Goal: Complete application form

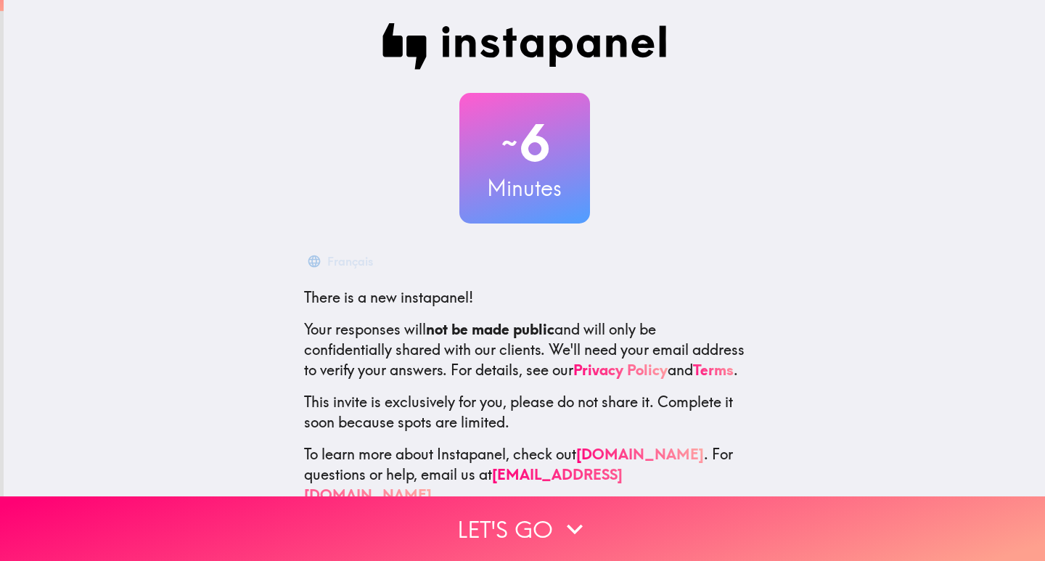
scroll to position [43, 0]
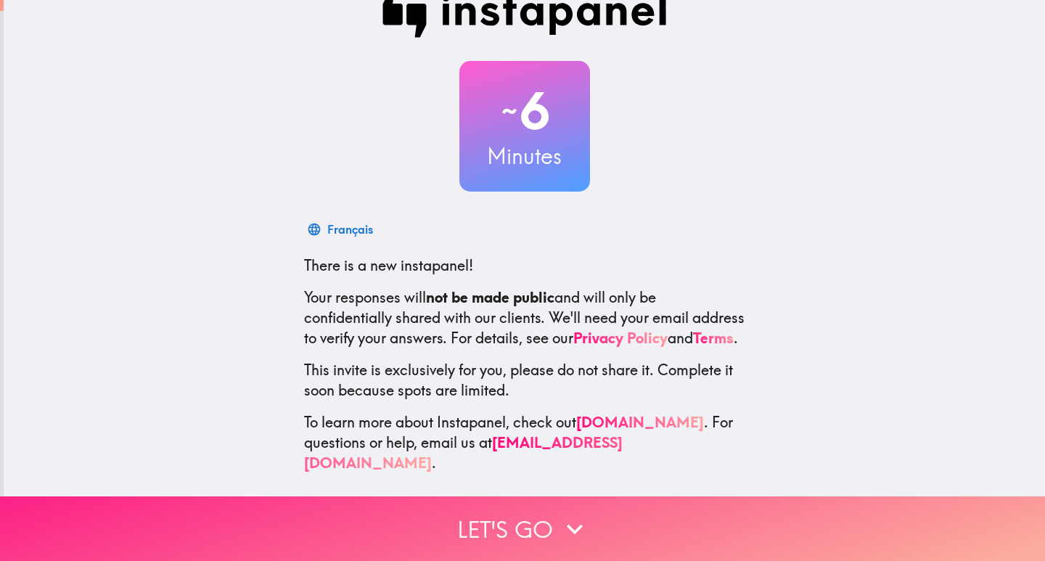
click at [514, 511] on button "Let's go" at bounding box center [522, 528] width 1045 height 65
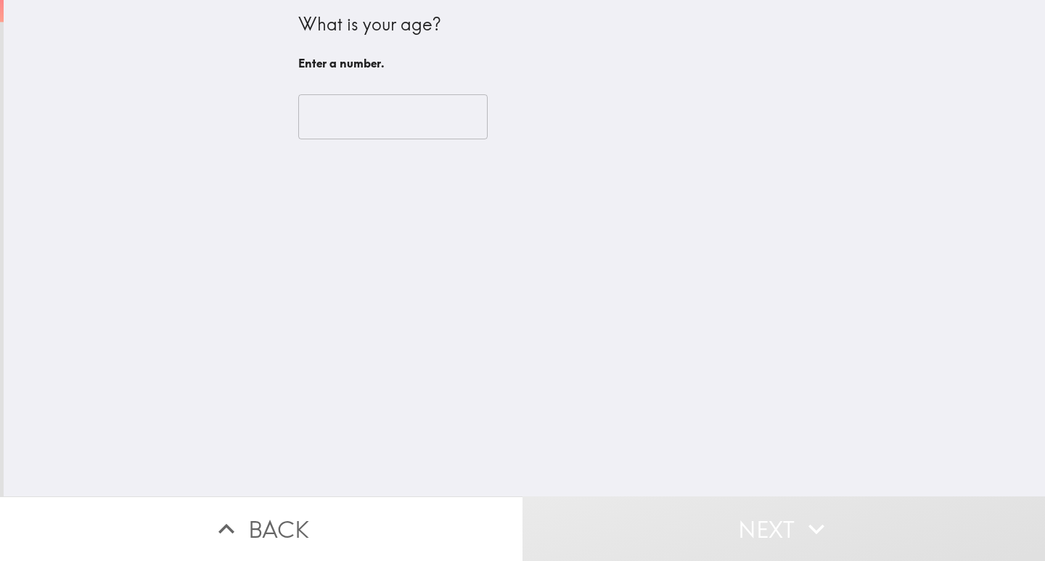
scroll to position [0, 0]
click at [317, 128] on input "number" at bounding box center [392, 116] width 189 height 45
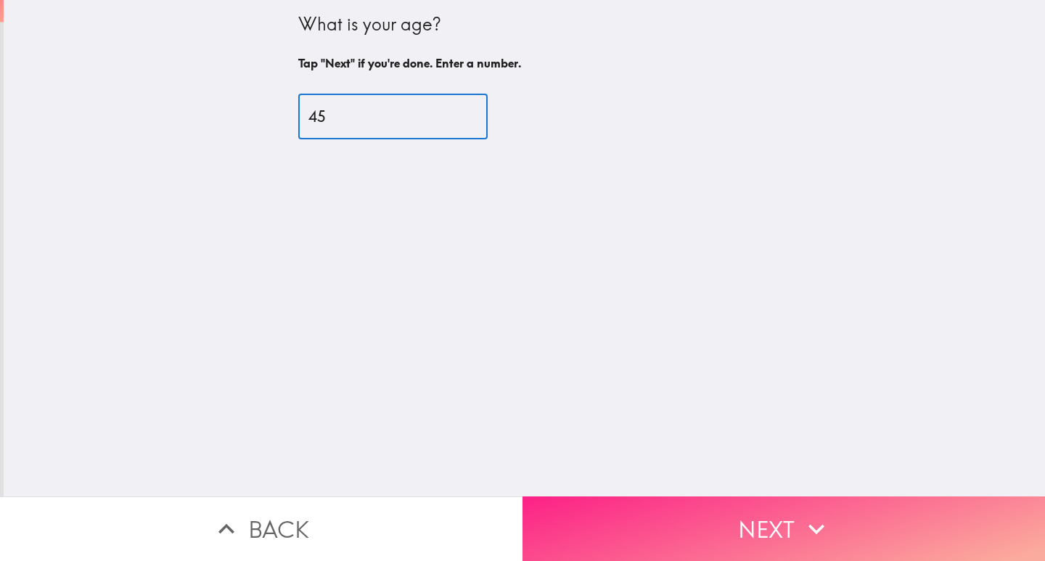
type input "45"
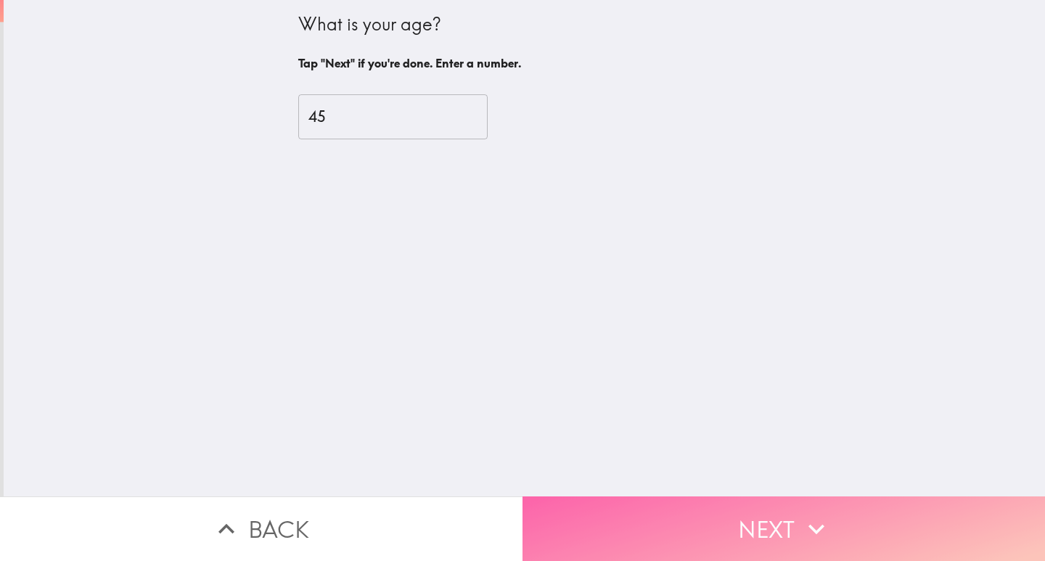
click at [632, 517] on button "Next" at bounding box center [783, 528] width 522 height 65
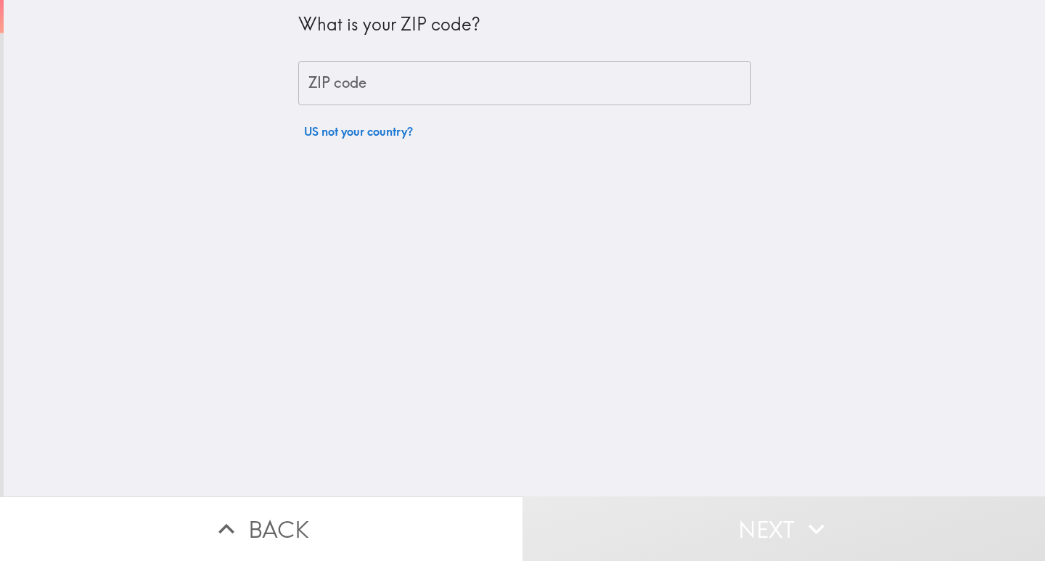
click at [351, 82] on input "ZIP code" at bounding box center [524, 83] width 453 height 45
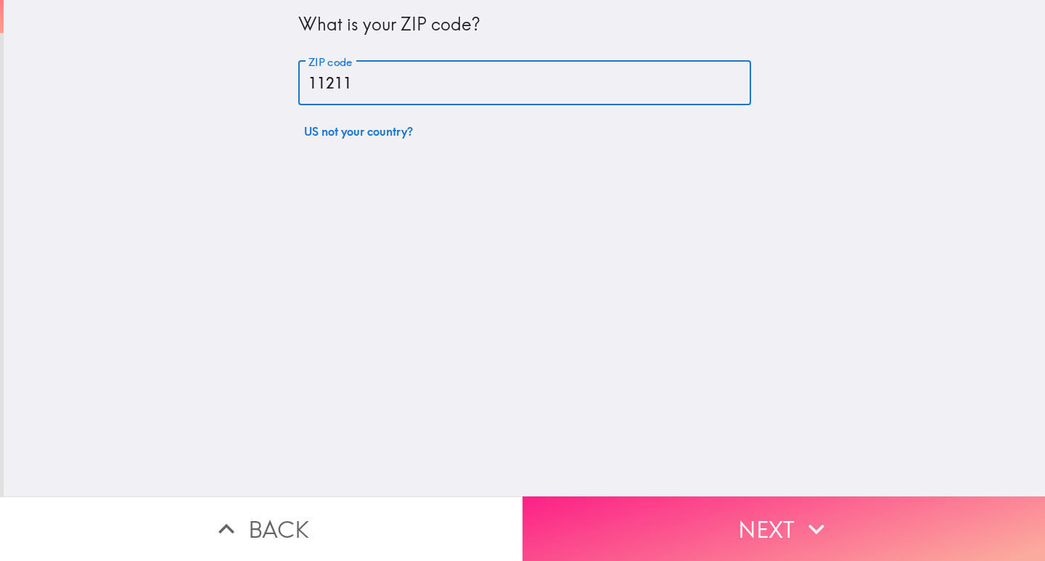
type input "11211"
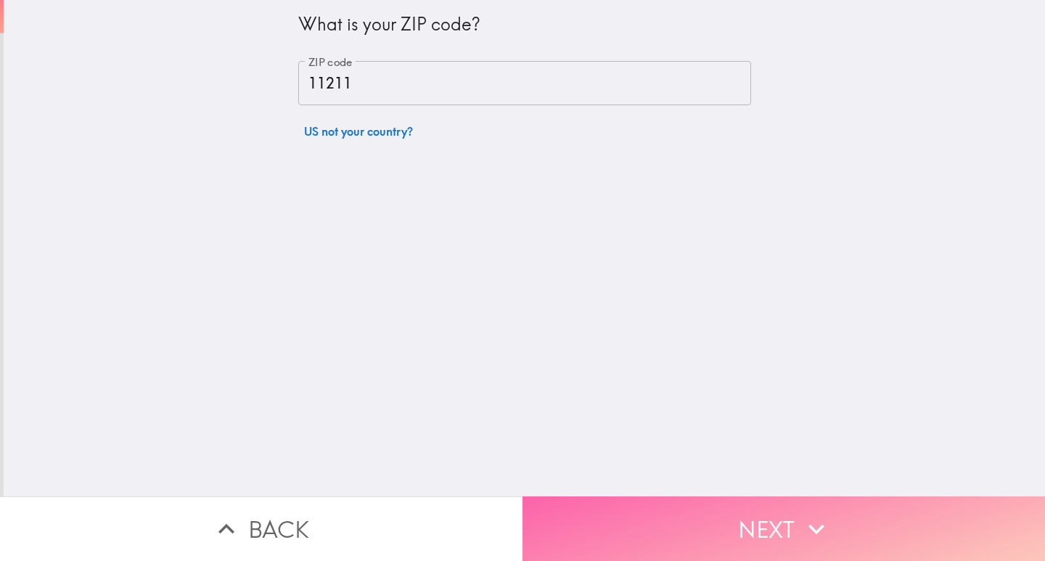
click at [606, 507] on button "Next" at bounding box center [783, 528] width 522 height 65
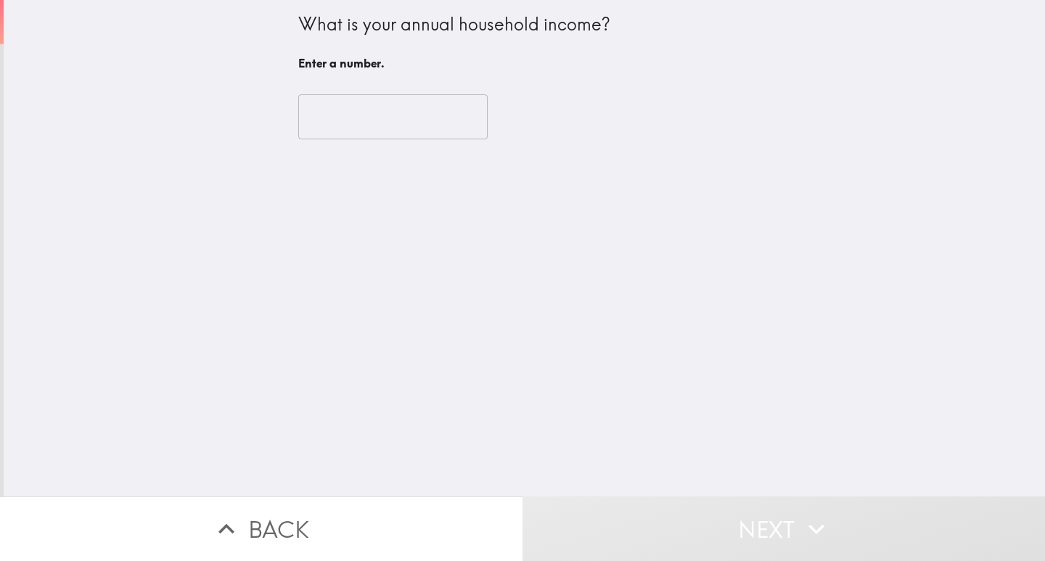
click at [312, 120] on input "number" at bounding box center [392, 116] width 189 height 45
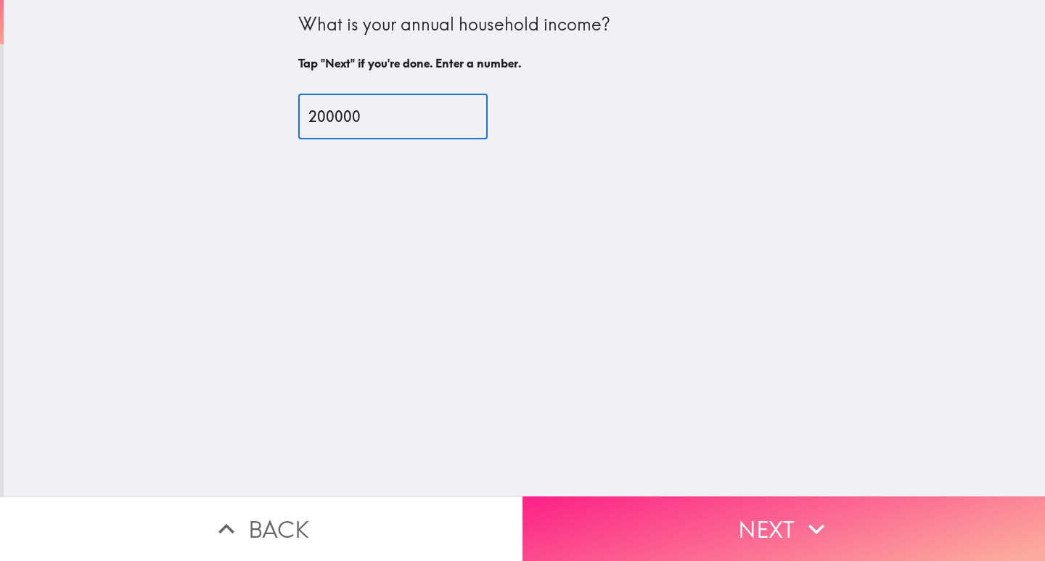
type input "200000"
click at [634, 515] on button "Next" at bounding box center [783, 528] width 522 height 65
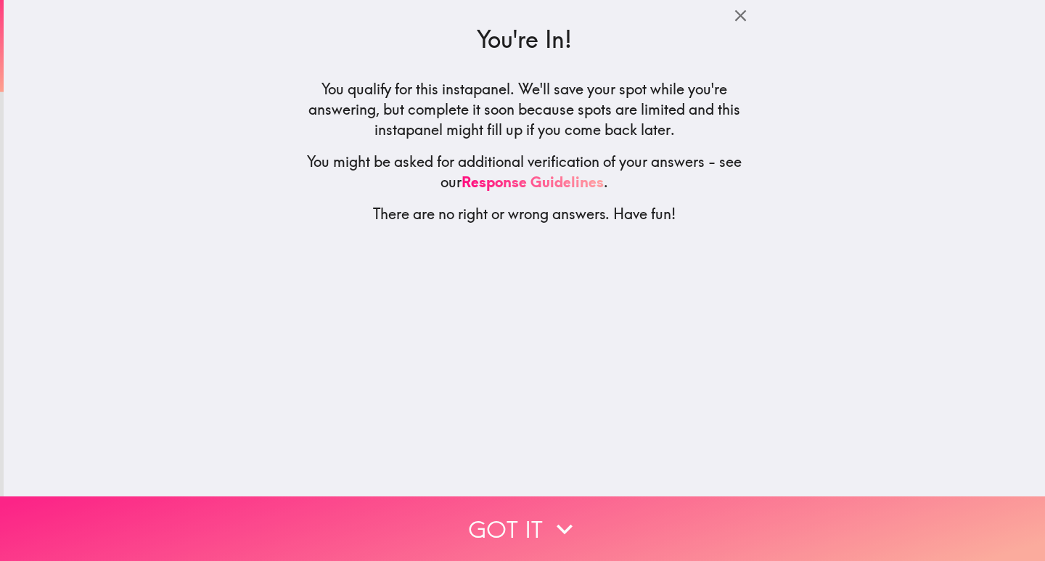
click at [464, 518] on button "Got it" at bounding box center [522, 528] width 1045 height 65
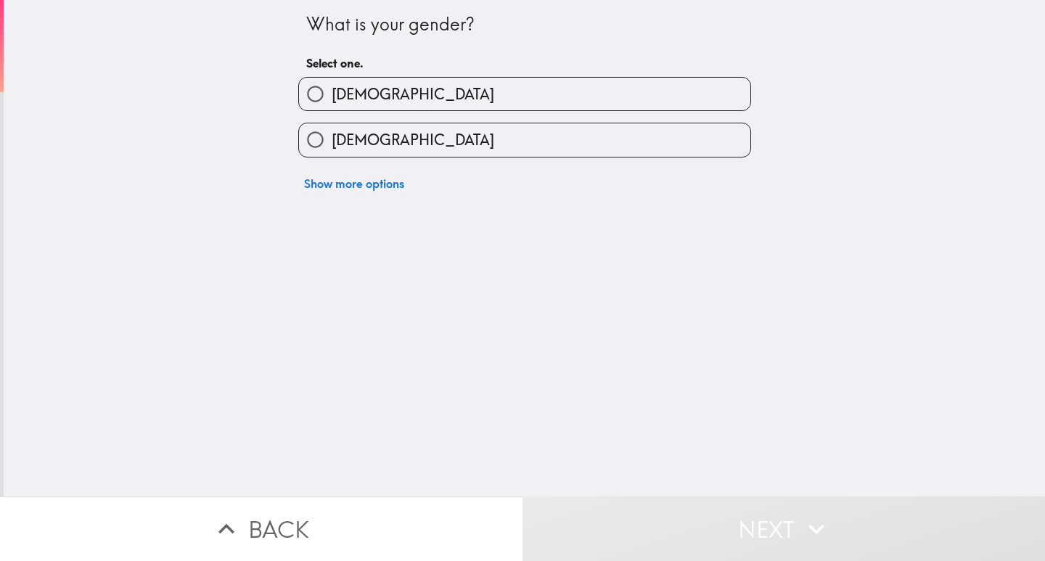
click at [362, 94] on label "[DEMOGRAPHIC_DATA]" at bounding box center [524, 94] width 451 height 33
click at [332, 94] on input "[DEMOGRAPHIC_DATA]" at bounding box center [315, 94] width 33 height 33
radio input "true"
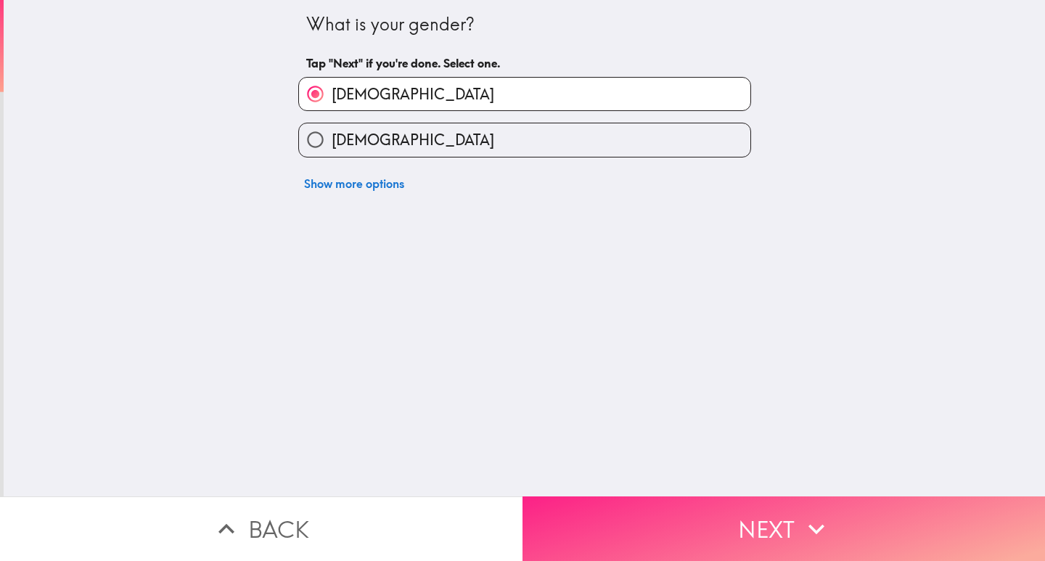
click at [601, 527] on button "Next" at bounding box center [783, 528] width 522 height 65
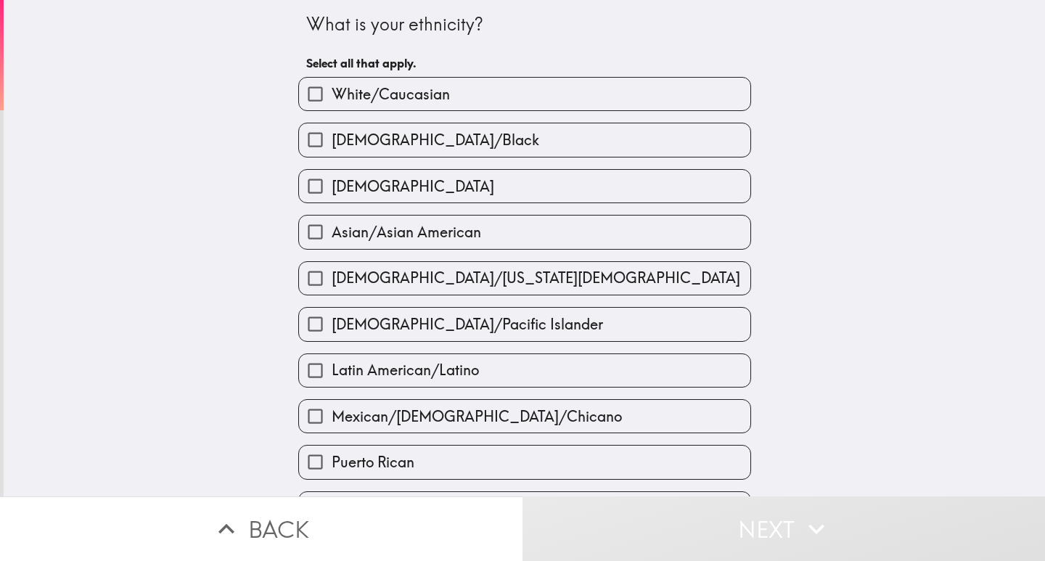
click at [380, 99] on span "White/Caucasian" at bounding box center [391, 94] width 118 height 20
click at [332, 99] on input "White/Caucasian" at bounding box center [315, 94] width 33 height 33
checkbox input "true"
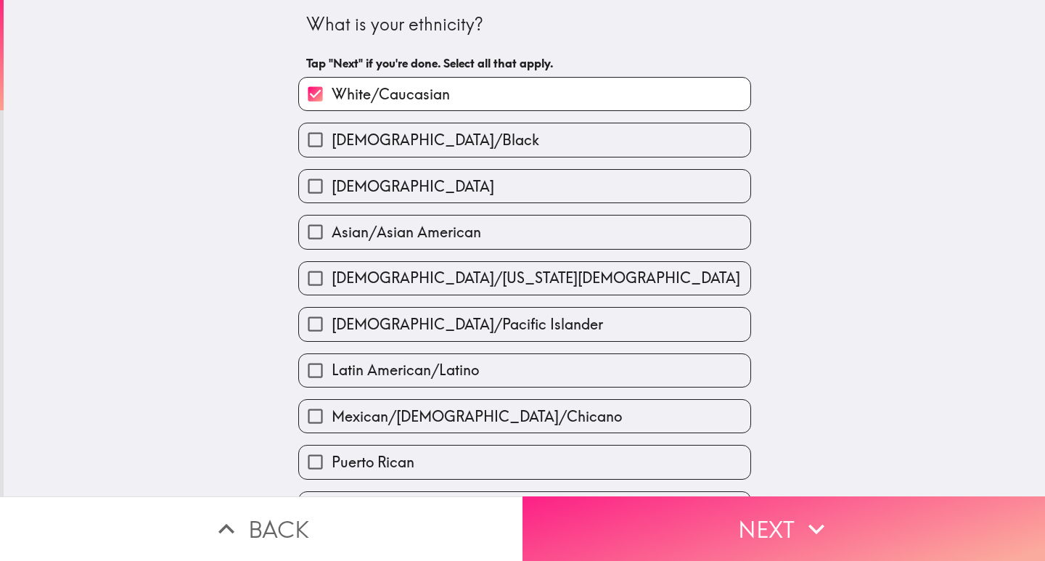
click at [657, 542] on button "Next" at bounding box center [783, 528] width 522 height 65
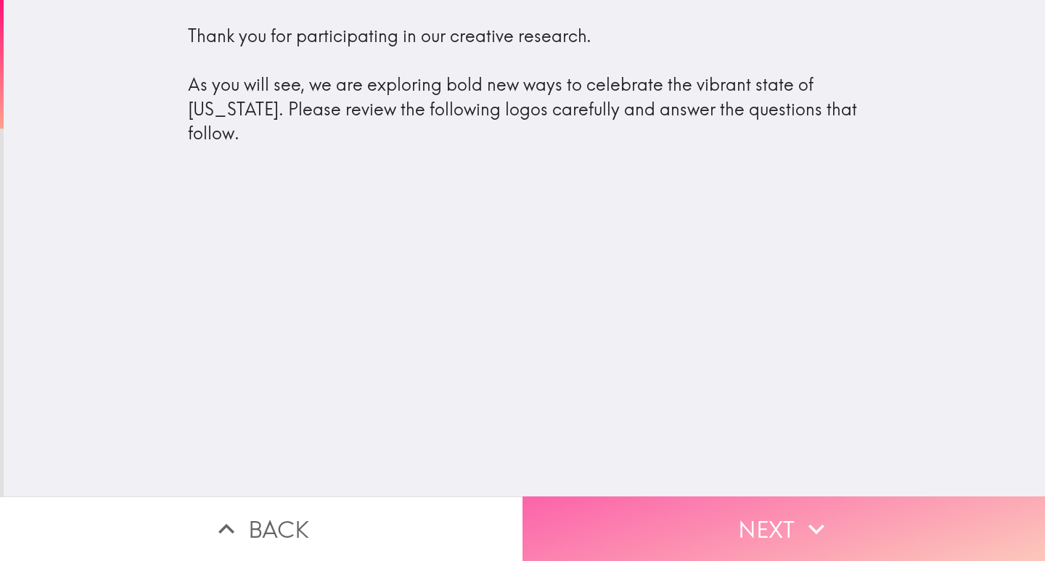
click at [628, 514] on button "Next" at bounding box center [783, 528] width 522 height 65
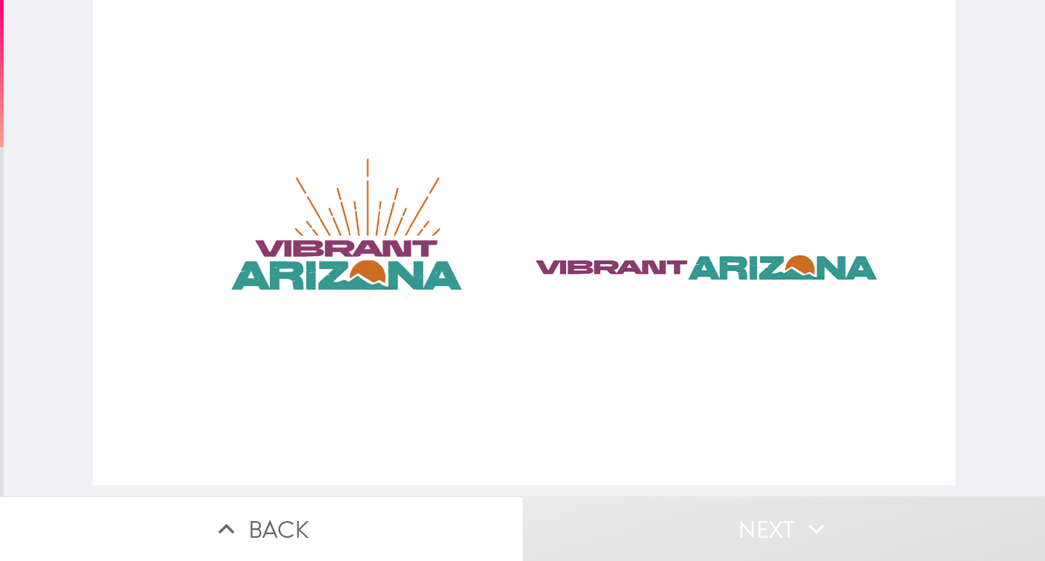
click at [313, 255] on div at bounding box center [524, 242] width 863 height 485
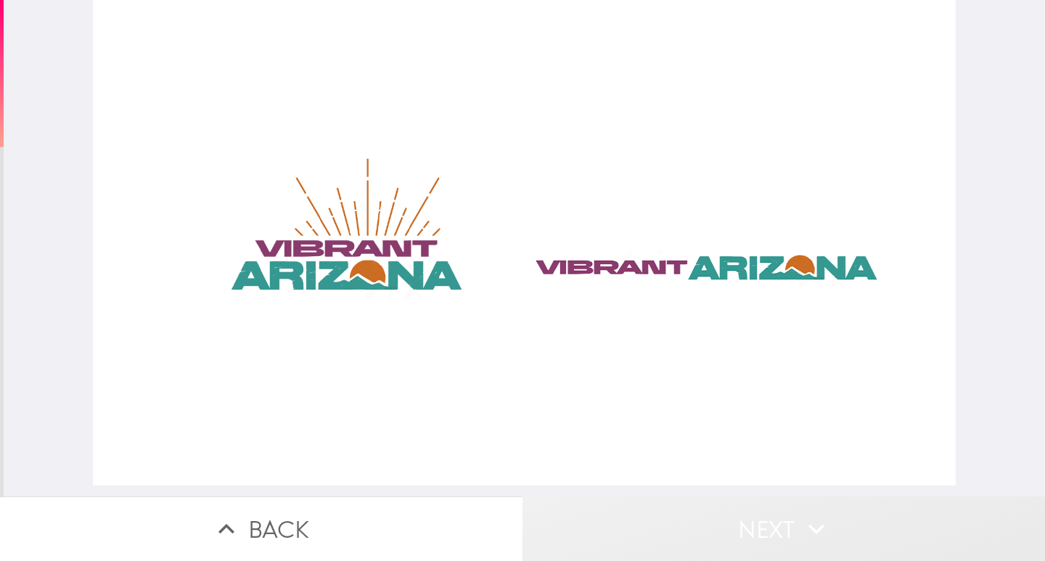
click at [671, 522] on button "Next" at bounding box center [783, 528] width 522 height 65
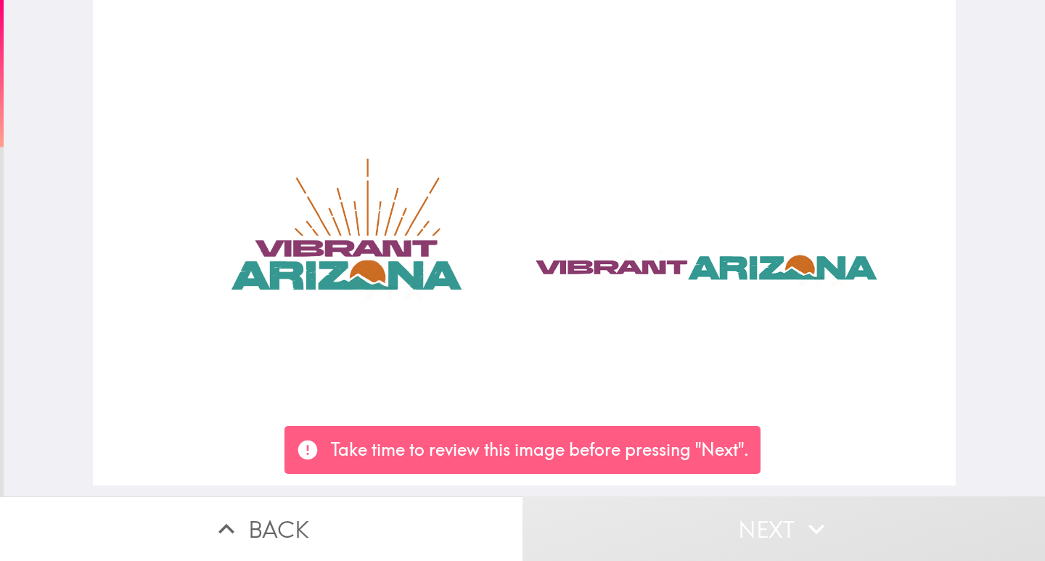
click at [644, 260] on div at bounding box center [524, 242] width 863 height 485
click at [347, 252] on div at bounding box center [524, 242] width 863 height 485
click at [357, 260] on div at bounding box center [524, 242] width 863 height 485
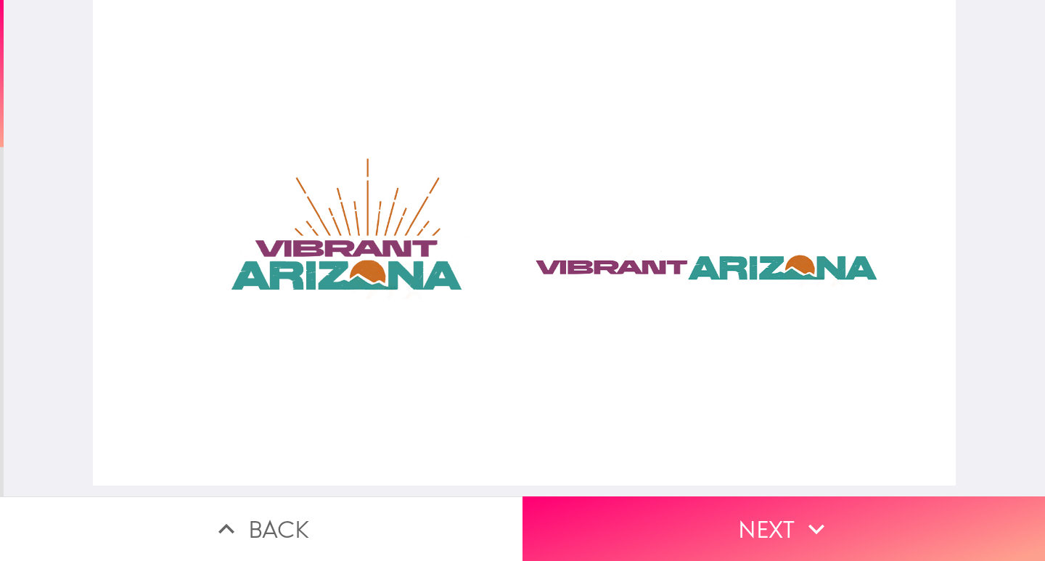
click at [363, 243] on div at bounding box center [524, 242] width 863 height 485
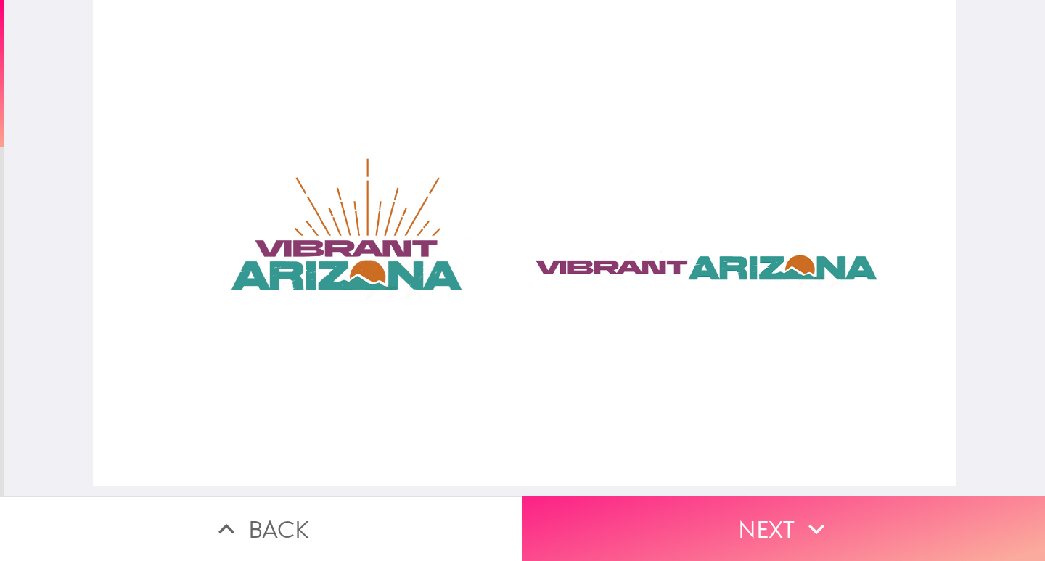
click at [646, 511] on button "Next" at bounding box center [783, 528] width 522 height 65
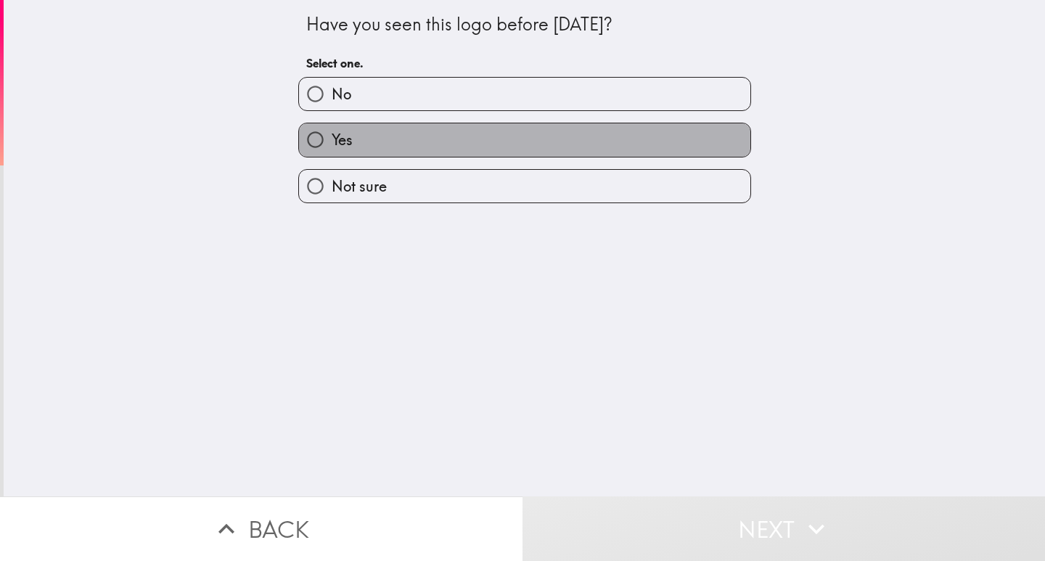
click at [360, 132] on label "Yes" at bounding box center [524, 139] width 451 height 33
click at [332, 132] on input "Yes" at bounding box center [315, 139] width 33 height 33
radio input "true"
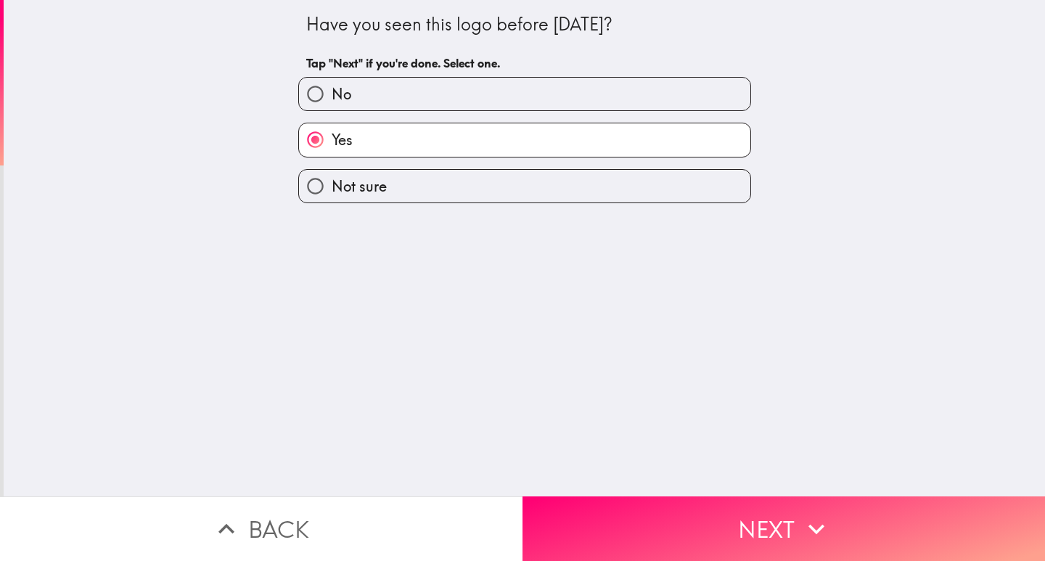
click at [374, 93] on label "No" at bounding box center [524, 94] width 451 height 33
click at [332, 93] on input "No" at bounding box center [315, 94] width 33 height 33
radio input "true"
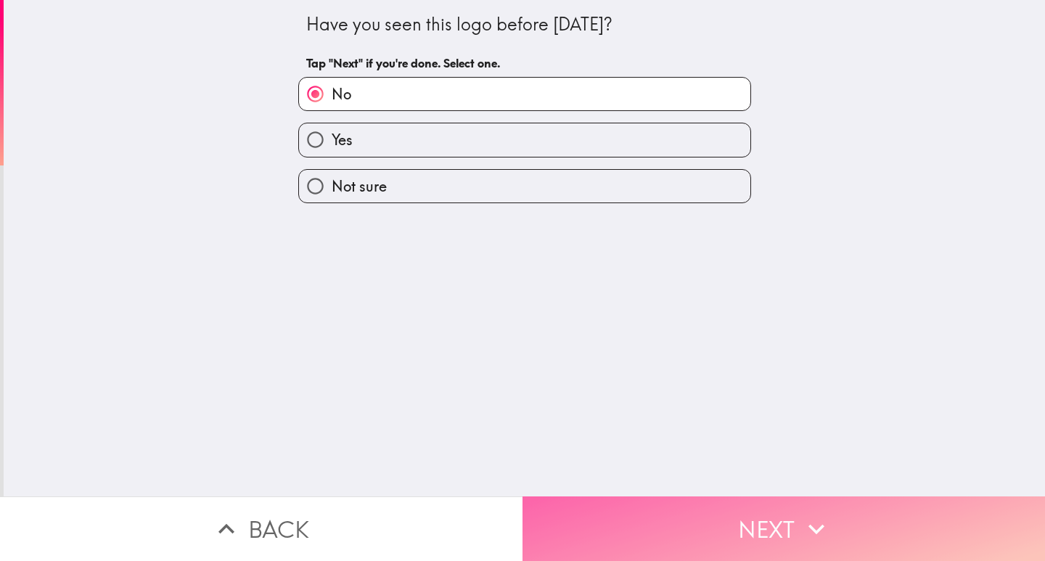
click at [598, 511] on button "Next" at bounding box center [783, 528] width 522 height 65
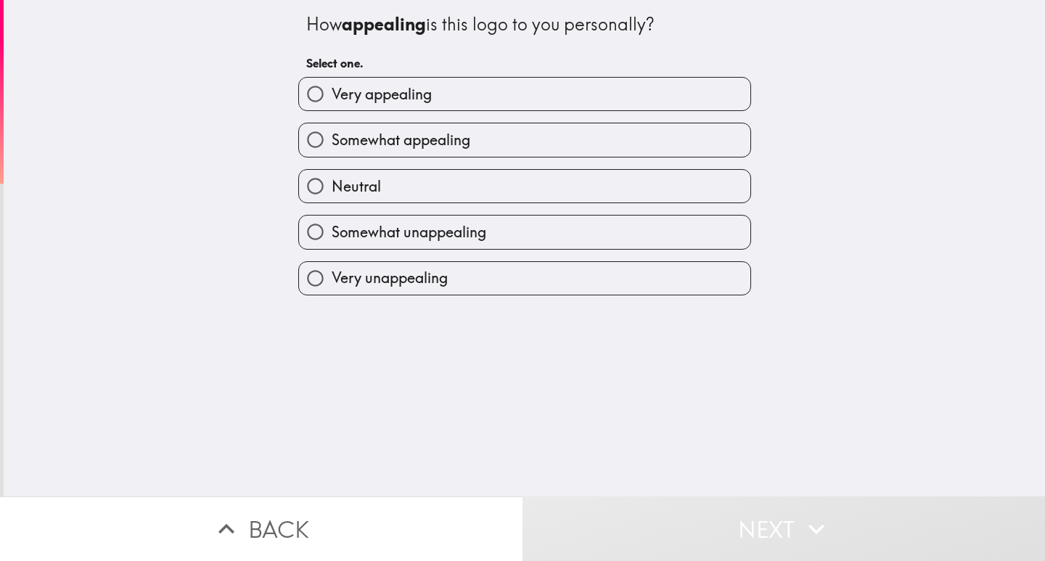
click at [355, 130] on span "Somewhat appealing" at bounding box center [401, 140] width 139 height 20
click at [332, 130] on input "Somewhat appealing" at bounding box center [315, 139] width 33 height 33
radio input "true"
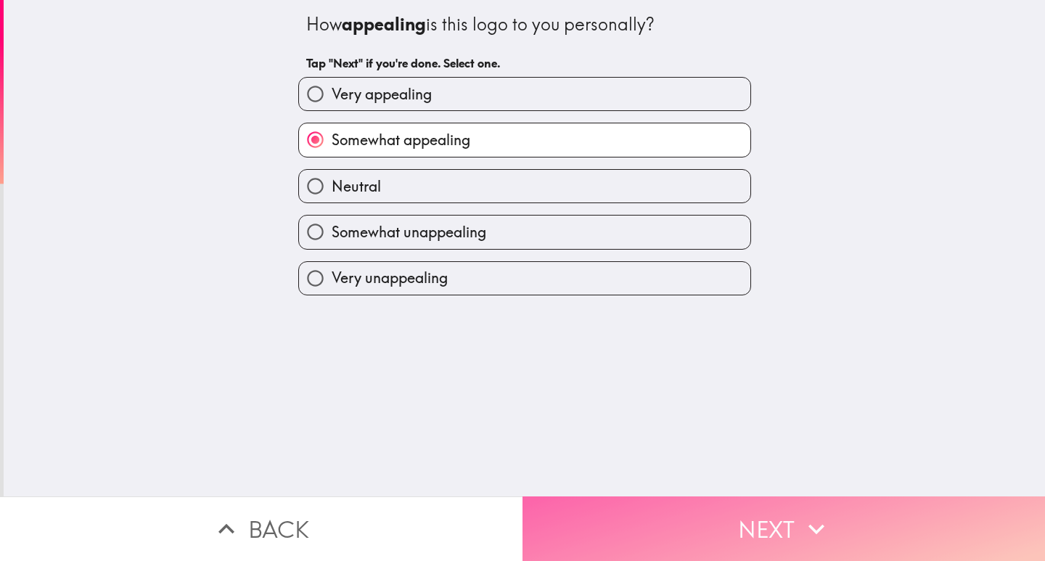
click at [604, 503] on button "Next" at bounding box center [783, 528] width 522 height 65
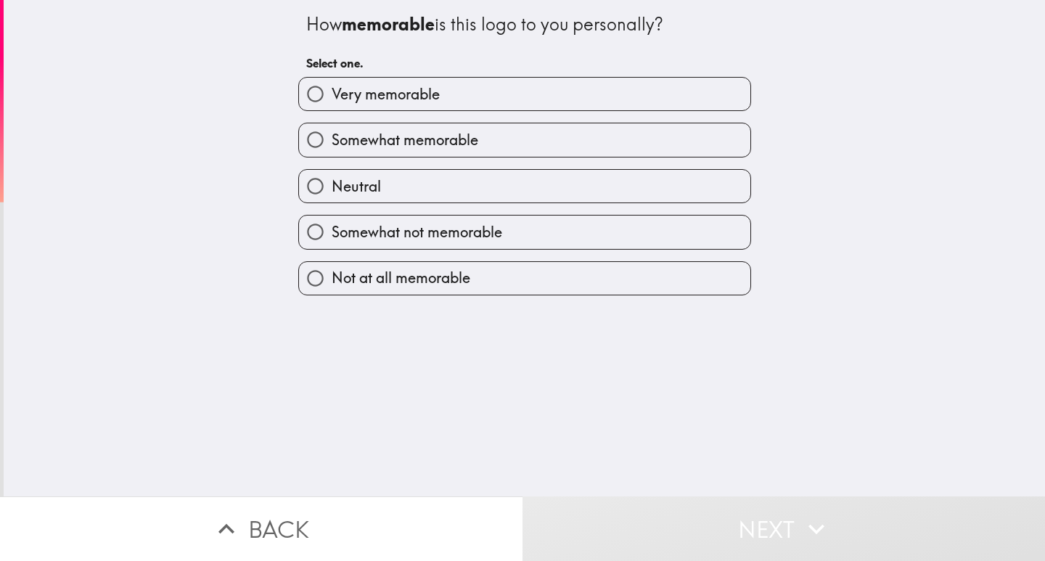
click at [390, 139] on span "Somewhat memorable" at bounding box center [405, 140] width 147 height 20
click at [332, 139] on input "Somewhat memorable" at bounding box center [315, 139] width 33 height 33
radio input "true"
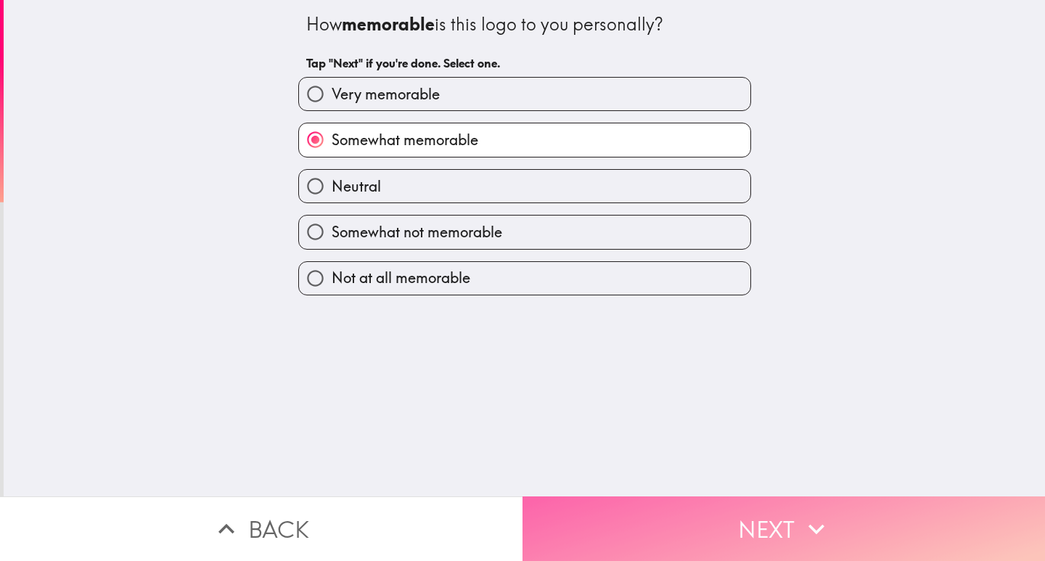
click at [656, 508] on button "Next" at bounding box center [783, 528] width 522 height 65
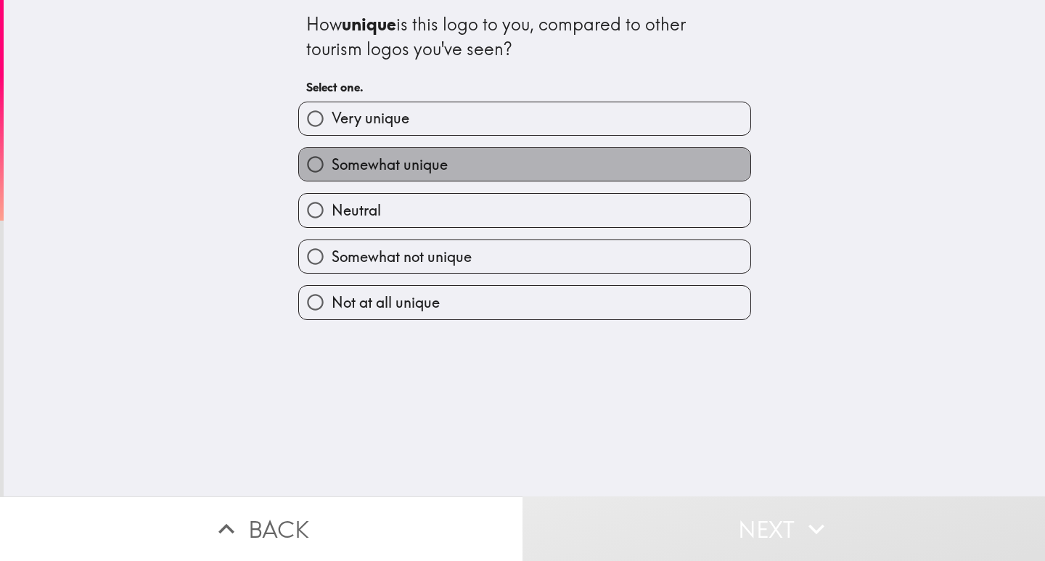
click at [388, 160] on span "Somewhat unique" at bounding box center [390, 165] width 116 height 20
click at [332, 160] on input "Somewhat unique" at bounding box center [315, 164] width 33 height 33
radio input "true"
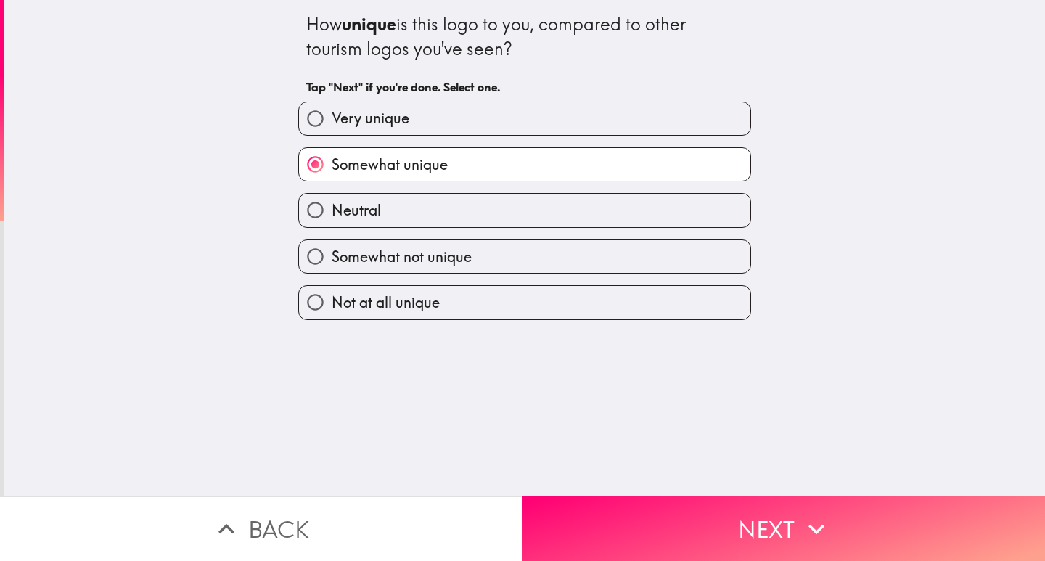
click at [307, 164] on input "Somewhat unique" at bounding box center [315, 164] width 33 height 33
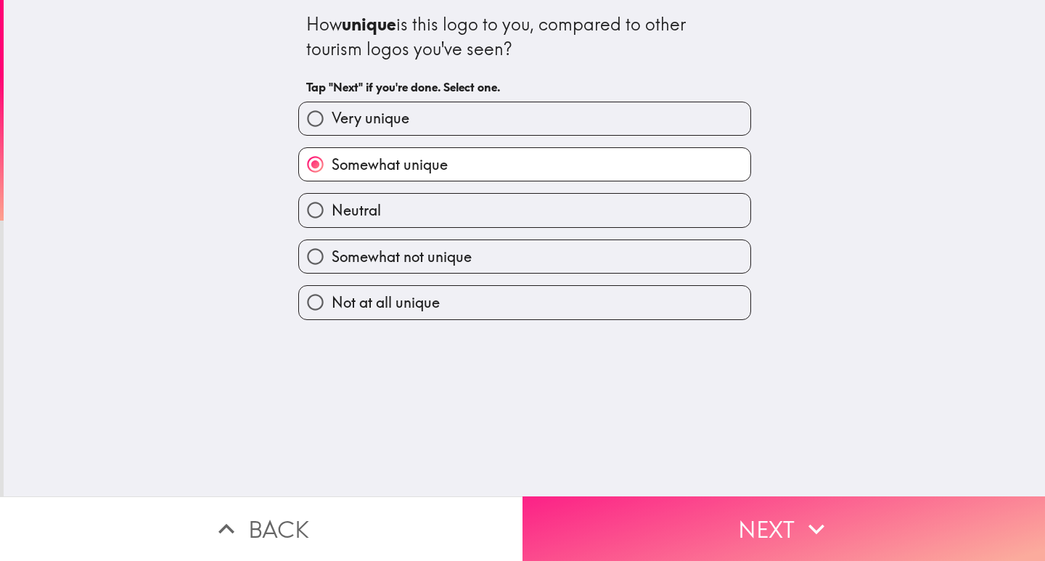
click at [594, 524] on button "Next" at bounding box center [783, 528] width 522 height 65
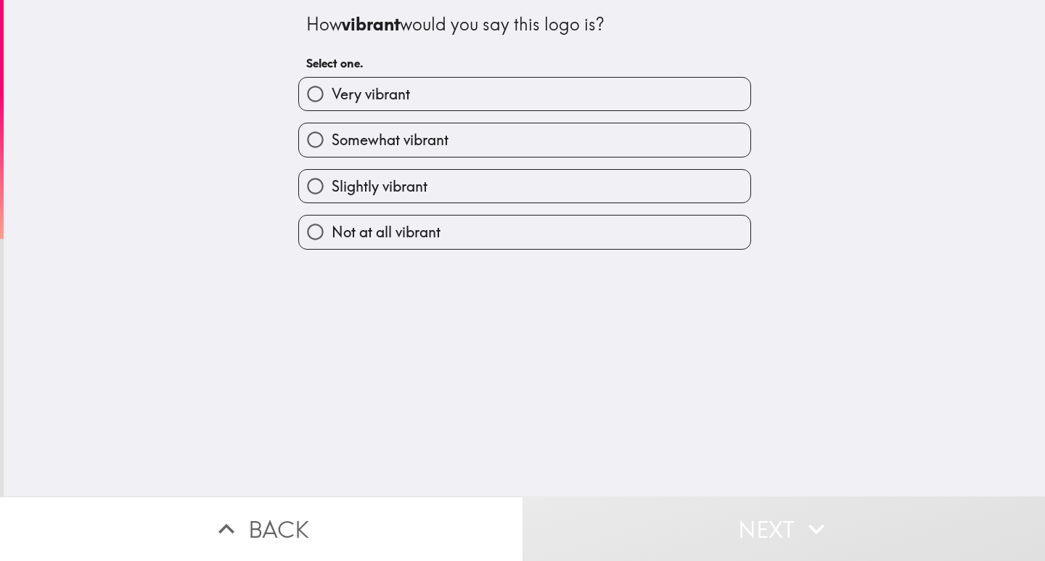
click at [370, 146] on span "Somewhat vibrant" at bounding box center [390, 140] width 117 height 20
click at [332, 146] on input "Somewhat vibrant" at bounding box center [315, 139] width 33 height 33
radio input "true"
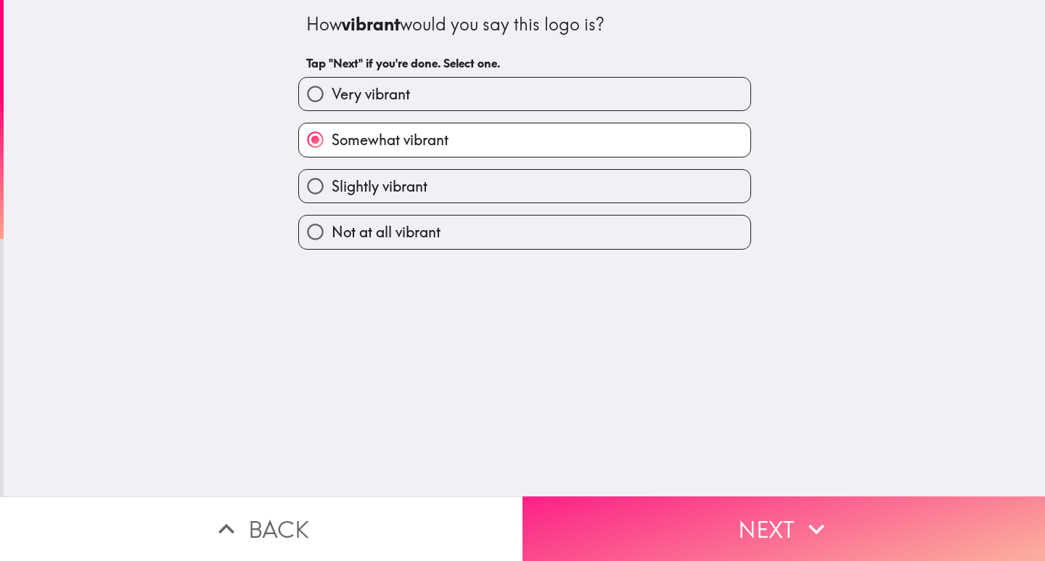
click at [646, 525] on button "Next" at bounding box center [783, 528] width 522 height 65
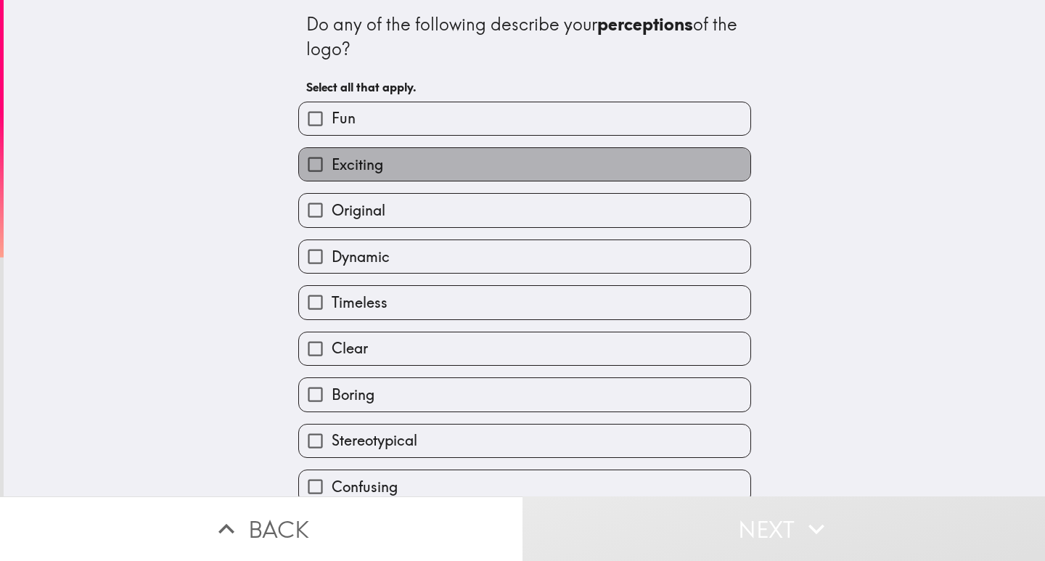
click at [356, 166] on span "Exciting" at bounding box center [358, 165] width 52 height 20
click at [332, 166] on input "Exciting" at bounding box center [315, 164] width 33 height 33
checkbox input "true"
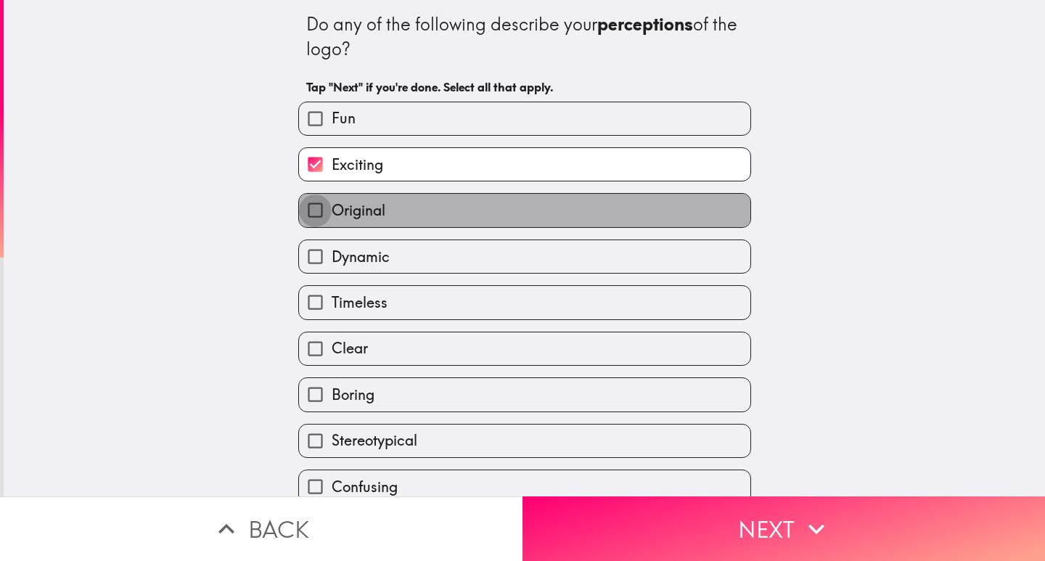
click at [305, 207] on input "Original" at bounding box center [315, 210] width 33 height 33
checkbox input "true"
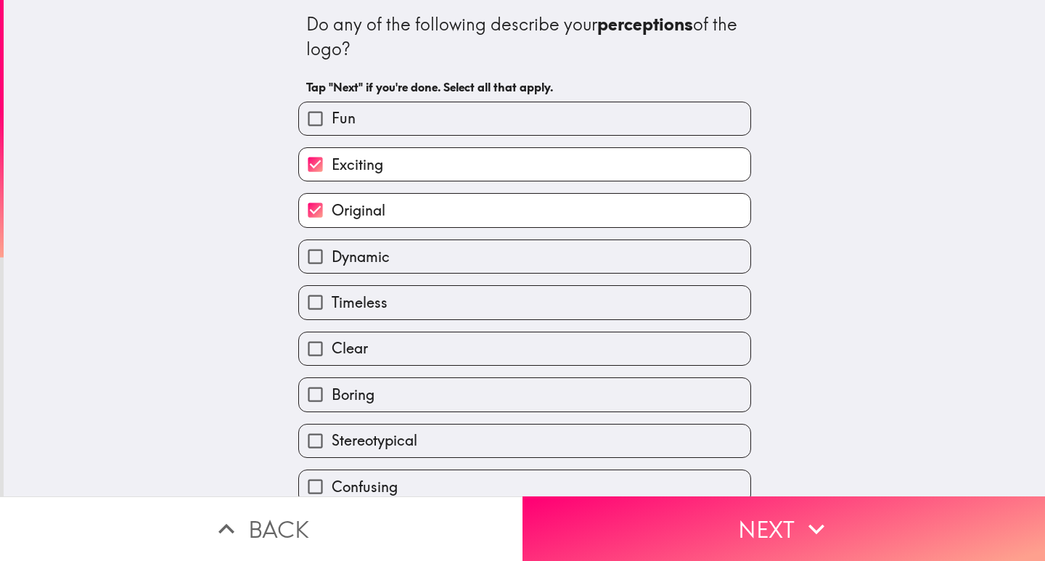
click at [303, 343] on input "Clear" at bounding box center [315, 348] width 33 height 33
checkbox input "true"
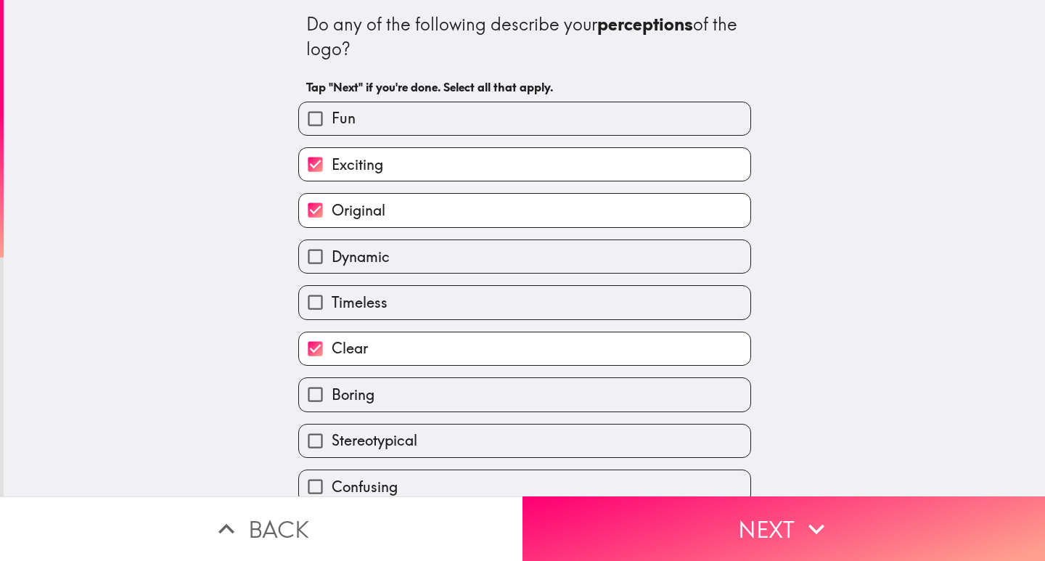
scroll to position [248, 0]
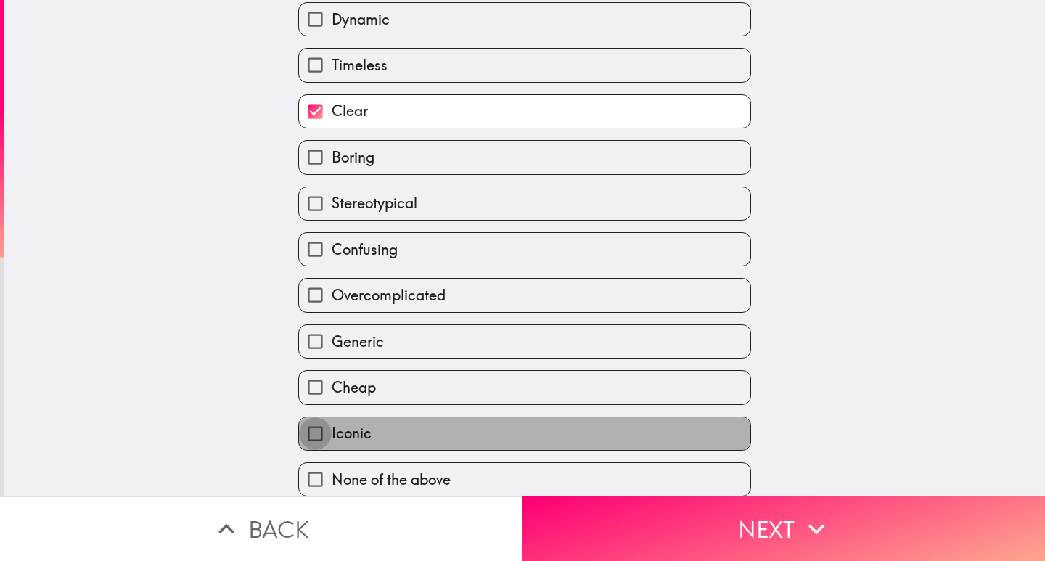
click at [304, 419] on input "Iconic" at bounding box center [315, 433] width 33 height 33
checkbox input "true"
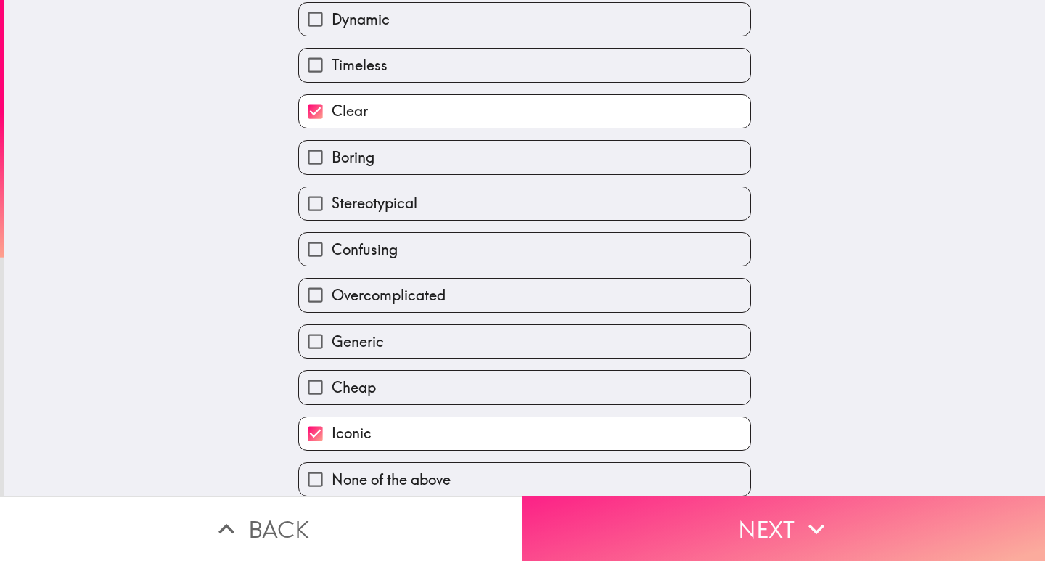
click at [679, 530] on button "Next" at bounding box center [783, 528] width 522 height 65
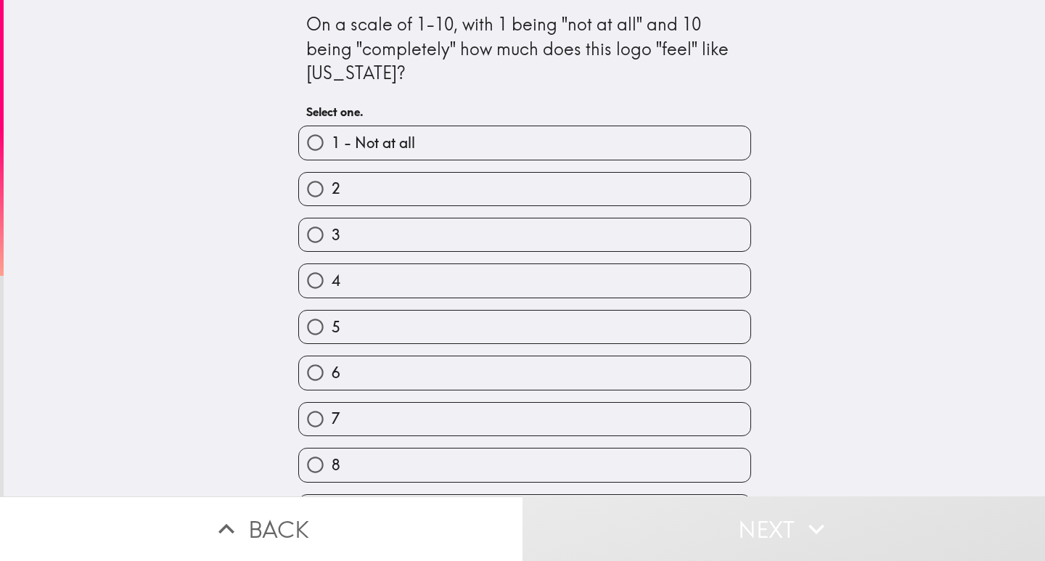
scroll to position [89, 0]
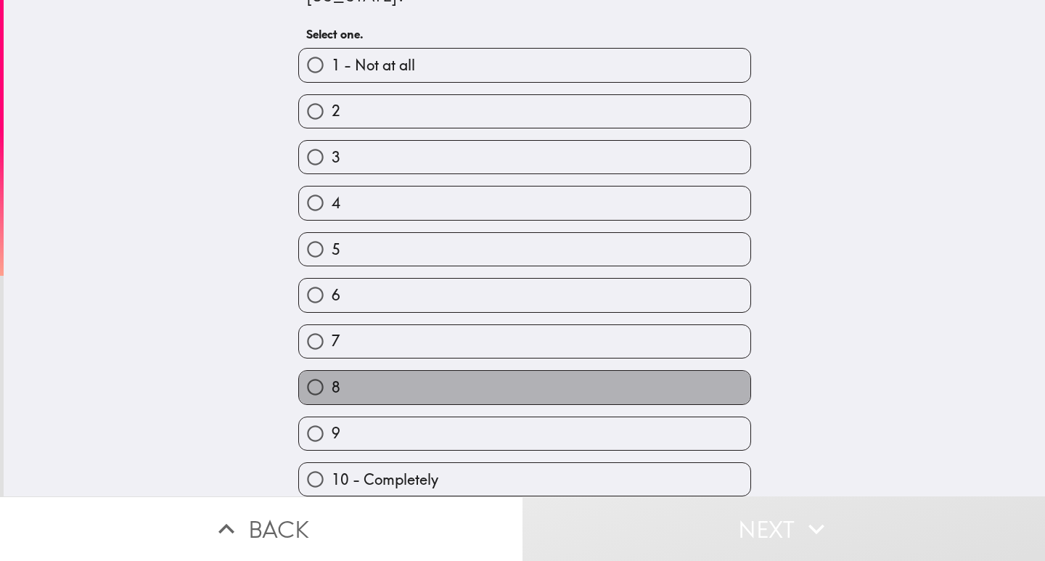
click at [346, 379] on label "8" at bounding box center [524, 387] width 451 height 33
click at [332, 379] on input "8" at bounding box center [315, 387] width 33 height 33
radio input "true"
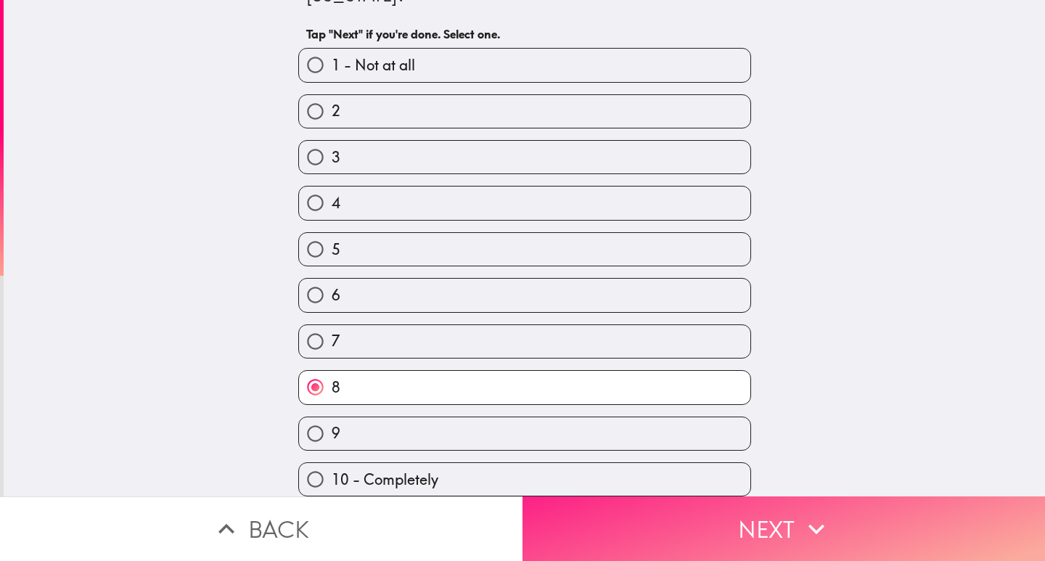
click at [641, 527] on button "Next" at bounding box center [783, 528] width 522 height 65
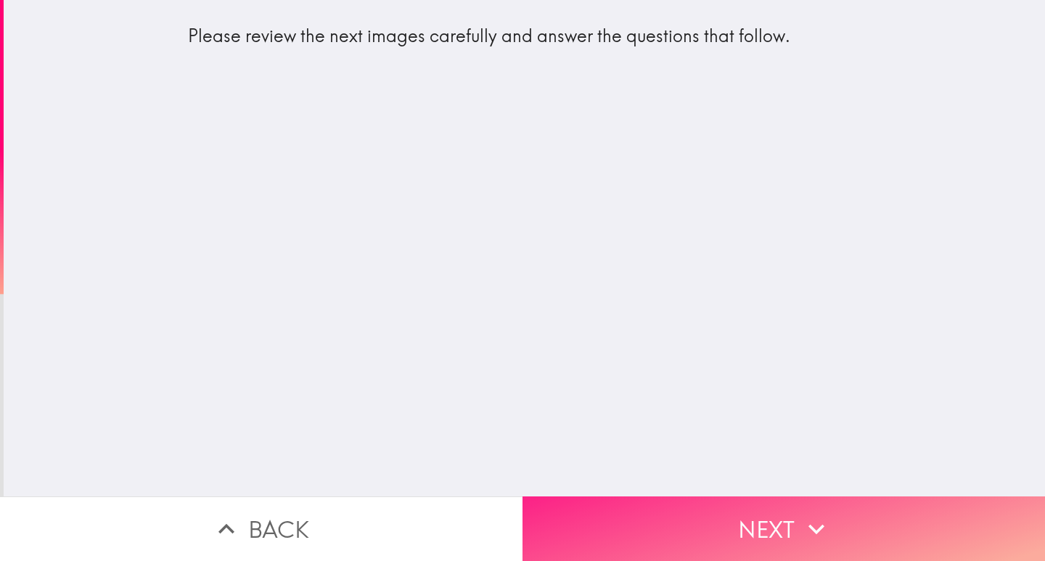
click at [649, 532] on button "Next" at bounding box center [783, 528] width 522 height 65
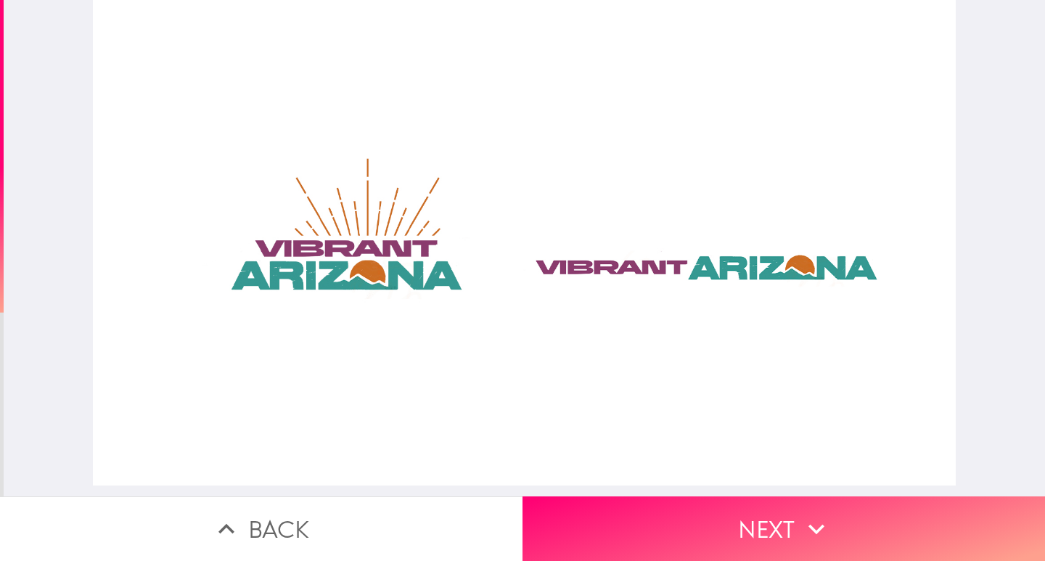
click at [361, 252] on div at bounding box center [524, 242] width 863 height 485
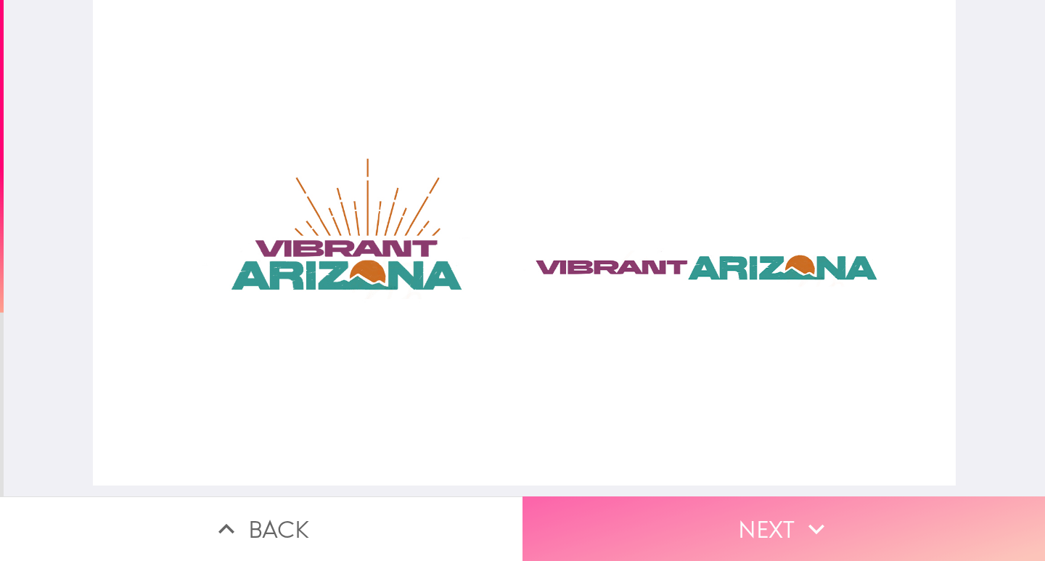
click at [761, 517] on button "Next" at bounding box center [783, 528] width 522 height 65
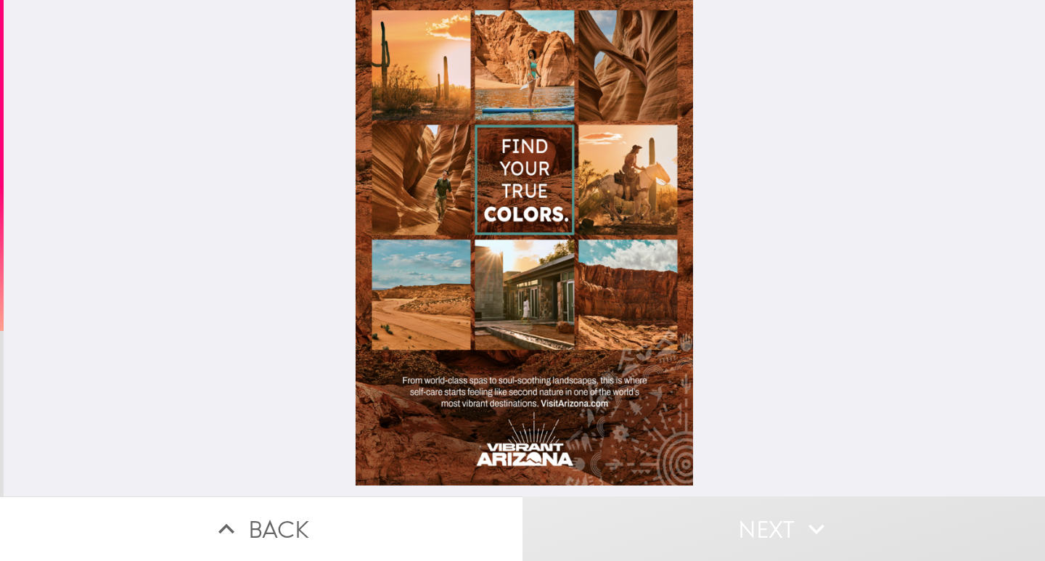
click at [532, 265] on div at bounding box center [524, 242] width 338 height 485
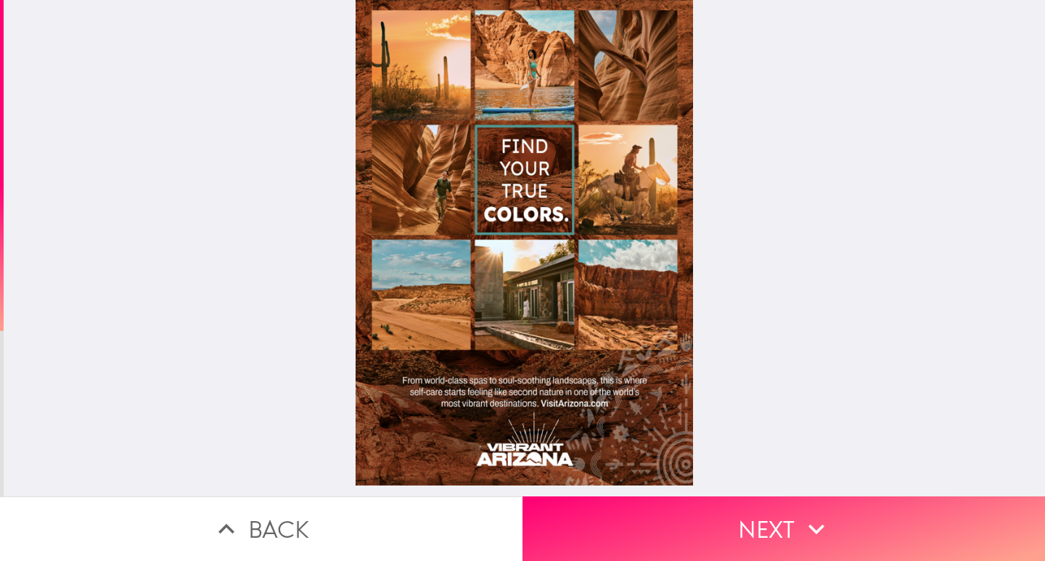
click at [616, 311] on div at bounding box center [524, 242] width 338 height 485
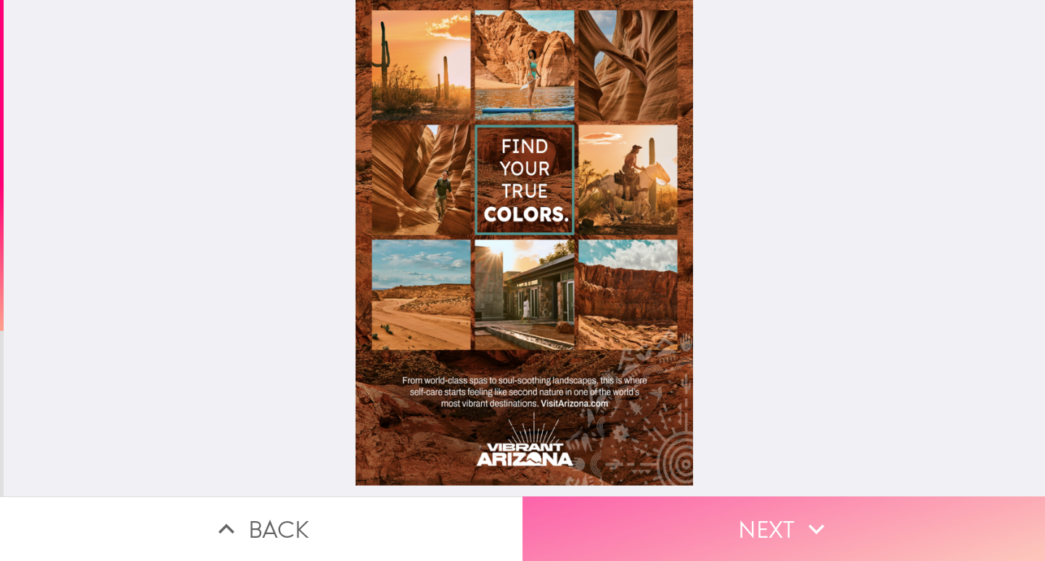
click at [640, 506] on button "Next" at bounding box center [783, 528] width 522 height 65
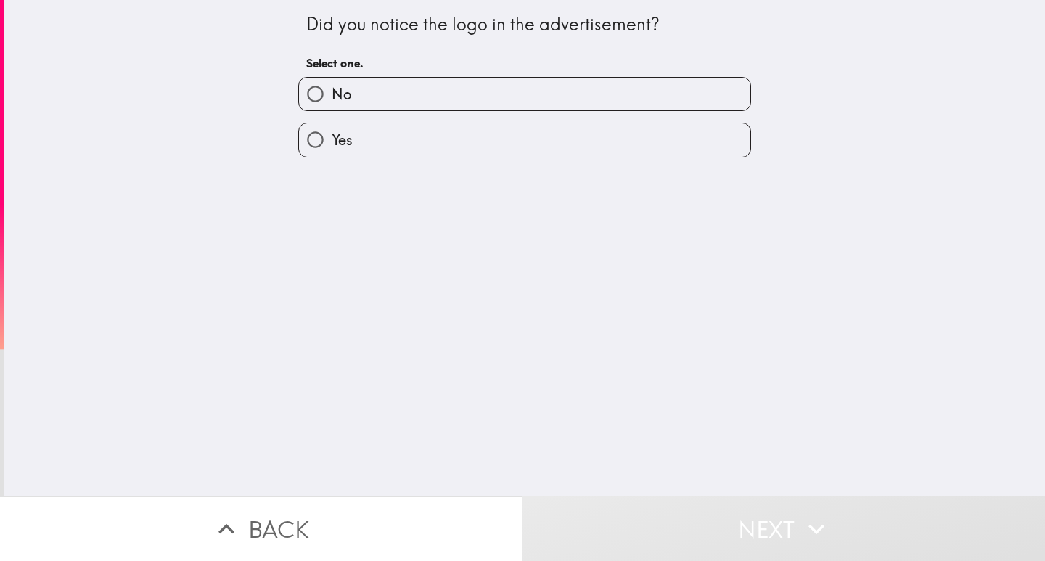
click at [390, 141] on label "Yes" at bounding box center [524, 139] width 451 height 33
click at [332, 141] on input "Yes" at bounding box center [315, 139] width 33 height 33
radio input "true"
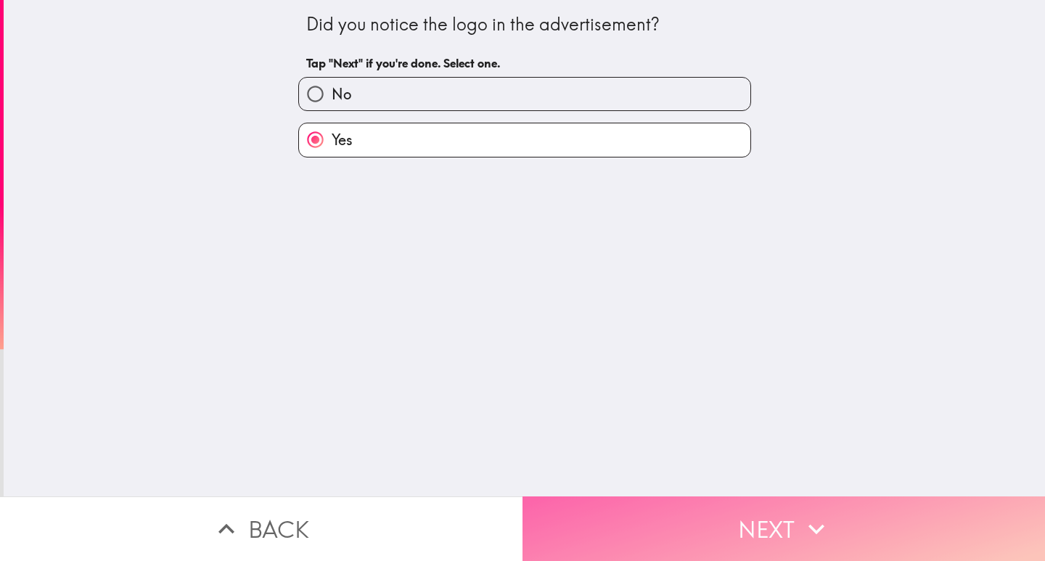
click at [628, 534] on button "Next" at bounding box center [783, 528] width 522 height 65
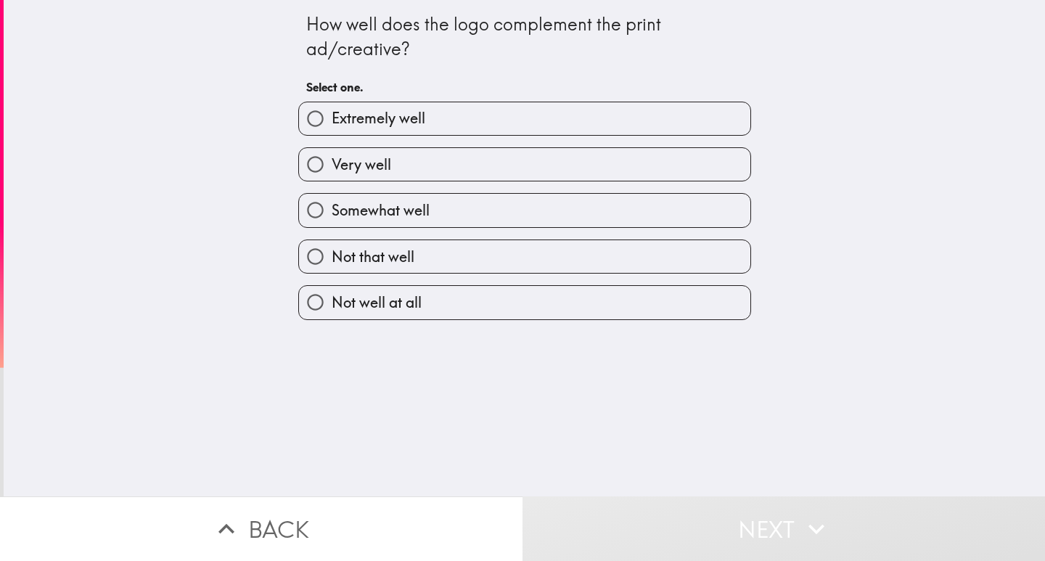
click at [383, 205] on span "Somewhat well" at bounding box center [381, 210] width 98 height 20
click at [332, 205] on input "Somewhat well" at bounding box center [315, 210] width 33 height 33
radio input "true"
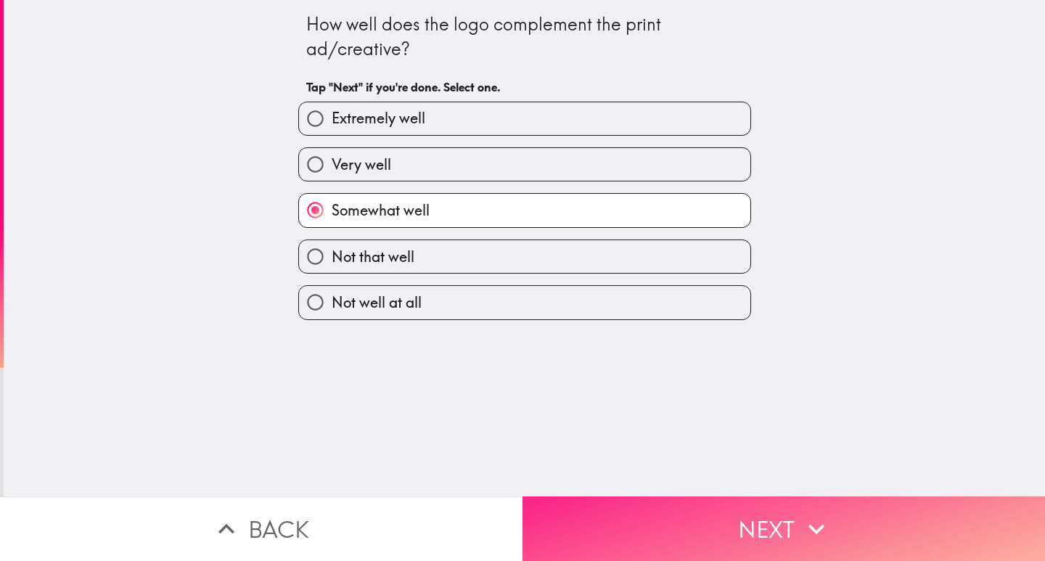
click at [613, 518] on button "Next" at bounding box center [783, 528] width 522 height 65
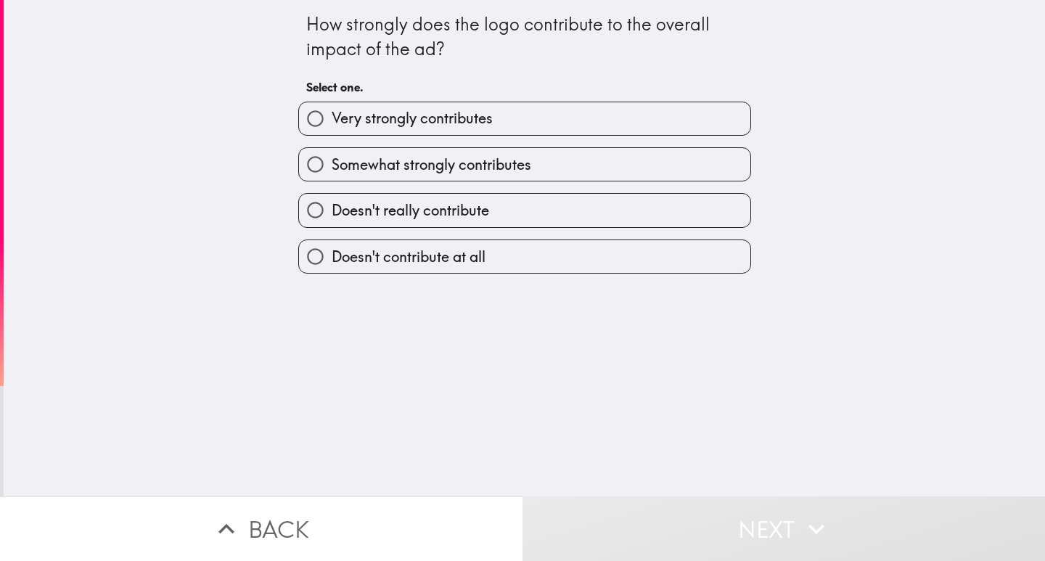
click at [420, 165] on span "Somewhat strongly contributes" at bounding box center [431, 165] width 199 height 20
click at [332, 165] on input "Somewhat strongly contributes" at bounding box center [315, 164] width 33 height 33
radio input "true"
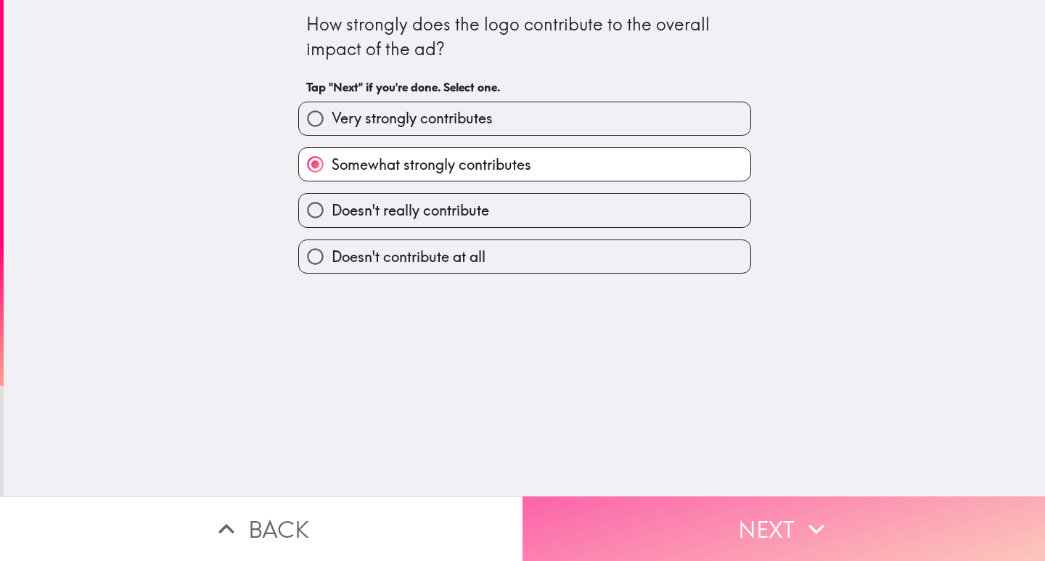
click at [641, 516] on button "Next" at bounding box center [783, 528] width 522 height 65
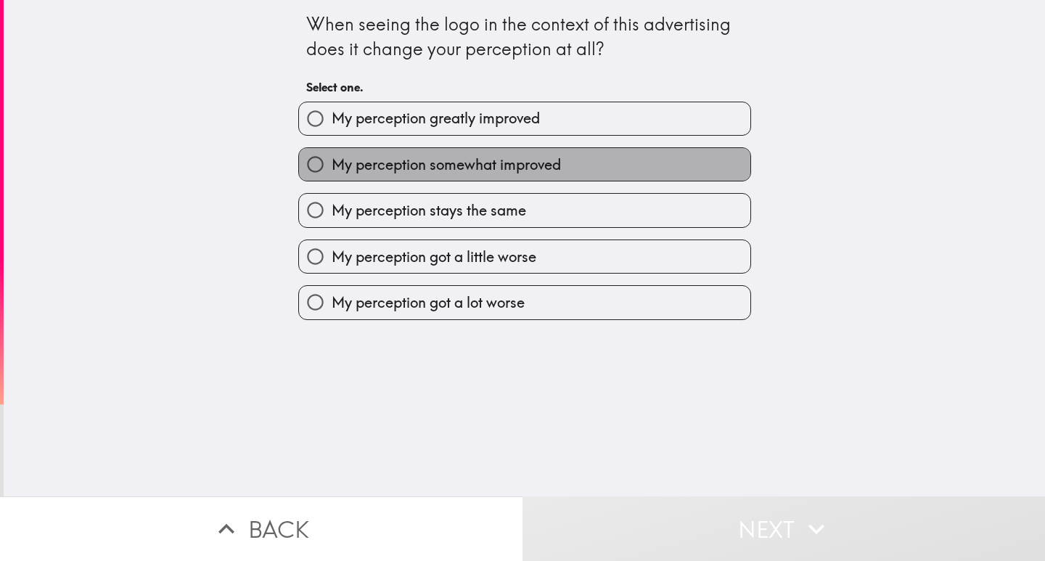
click at [422, 168] on span "My perception somewhat improved" at bounding box center [446, 165] width 229 height 20
click at [332, 168] on input "My perception somewhat improved" at bounding box center [315, 164] width 33 height 33
radio input "true"
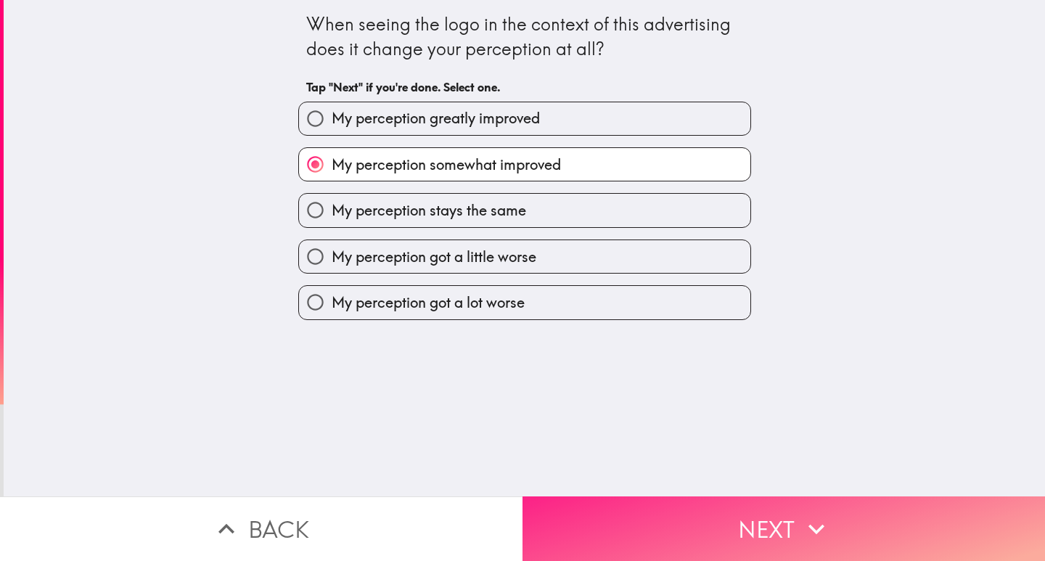
click at [598, 501] on button "Next" at bounding box center [783, 528] width 522 height 65
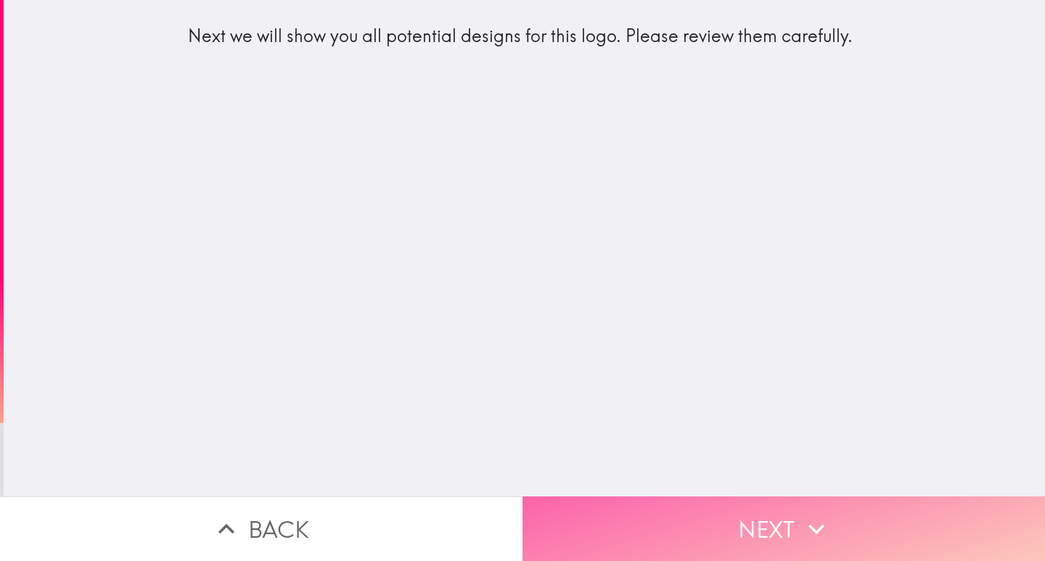
click at [620, 523] on button "Next" at bounding box center [783, 528] width 522 height 65
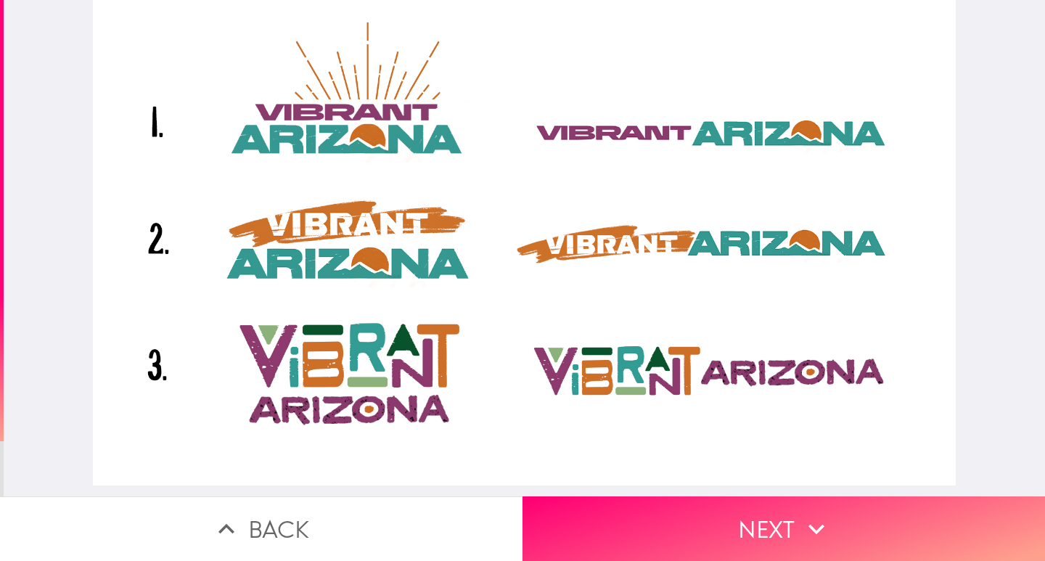
click at [155, 237] on div at bounding box center [524, 242] width 863 height 485
click at [293, 236] on div at bounding box center [524, 242] width 863 height 485
click at [310, 366] on div at bounding box center [524, 242] width 863 height 485
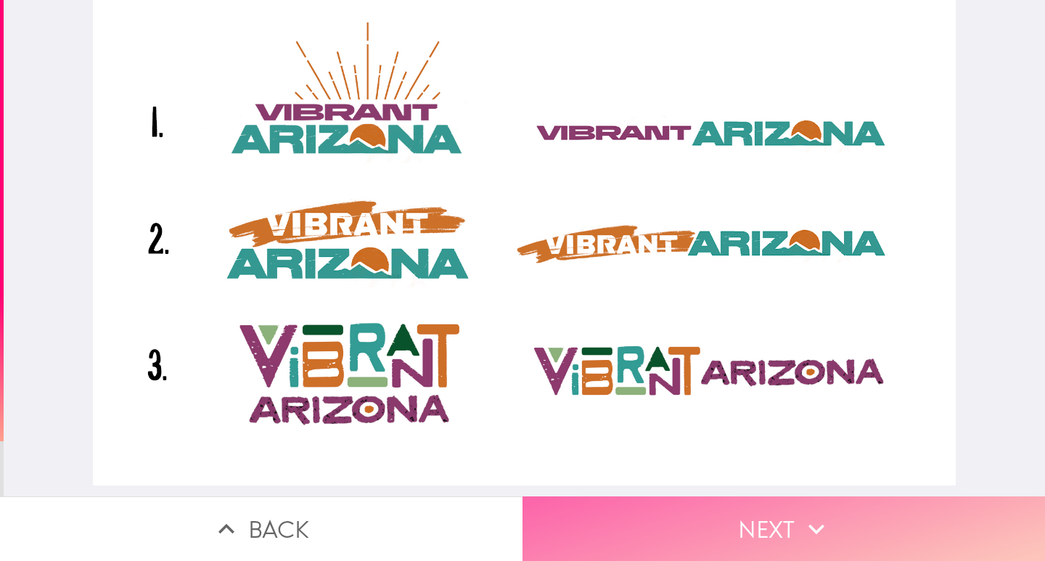
click at [619, 506] on button "Next" at bounding box center [783, 528] width 522 height 65
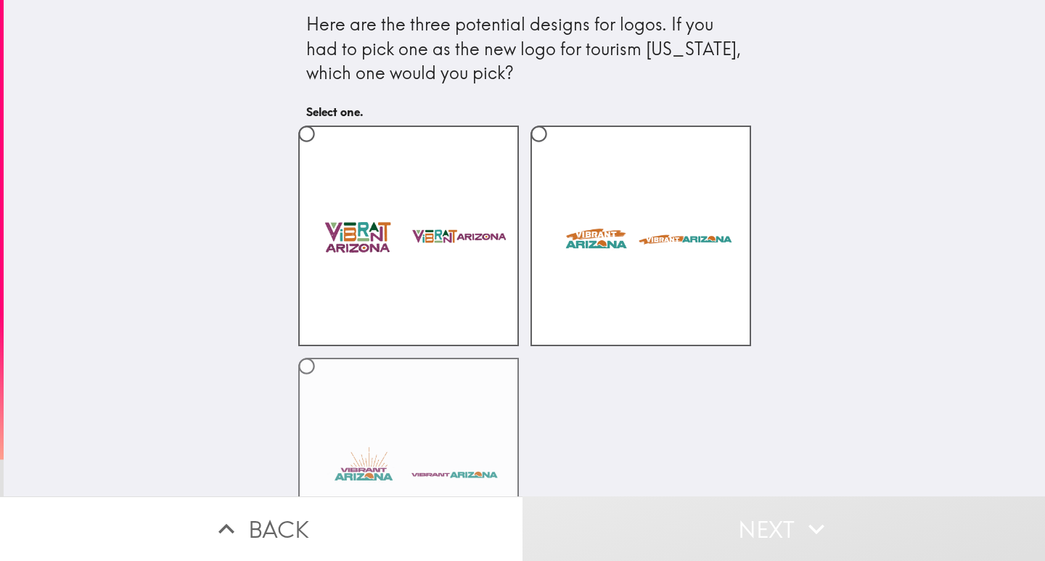
scroll to position [93, 0]
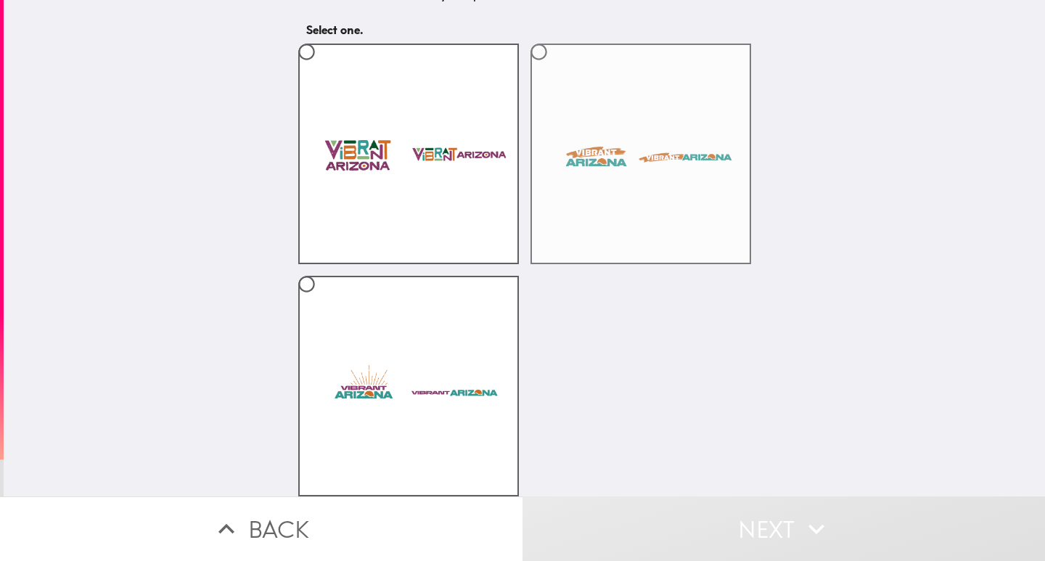
click at [605, 158] on label at bounding box center [640, 154] width 221 height 221
click at [555, 68] on input "radio" at bounding box center [538, 52] width 33 height 33
radio input "true"
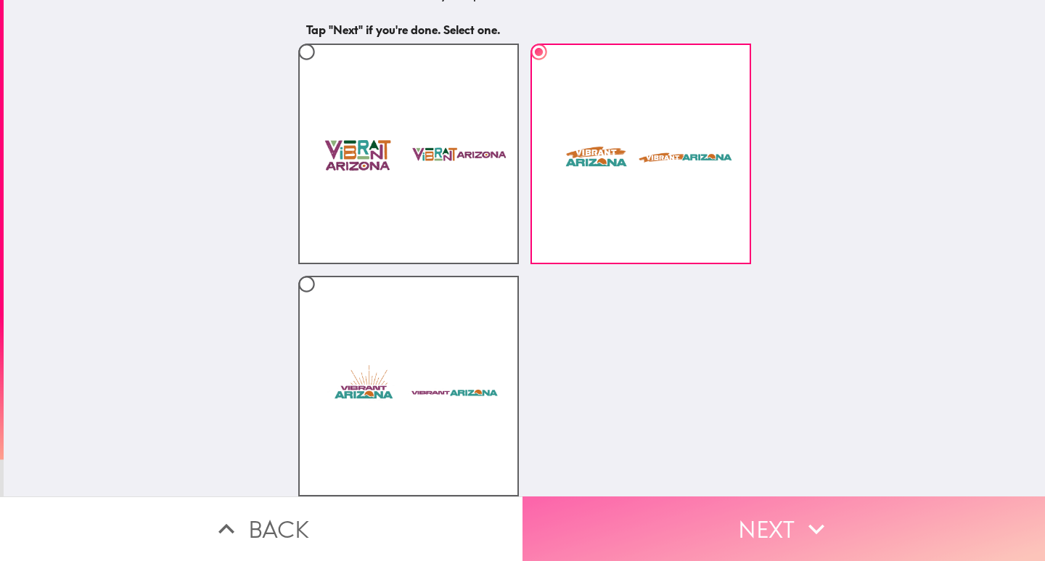
click at [637, 514] on button "Next" at bounding box center [783, 528] width 522 height 65
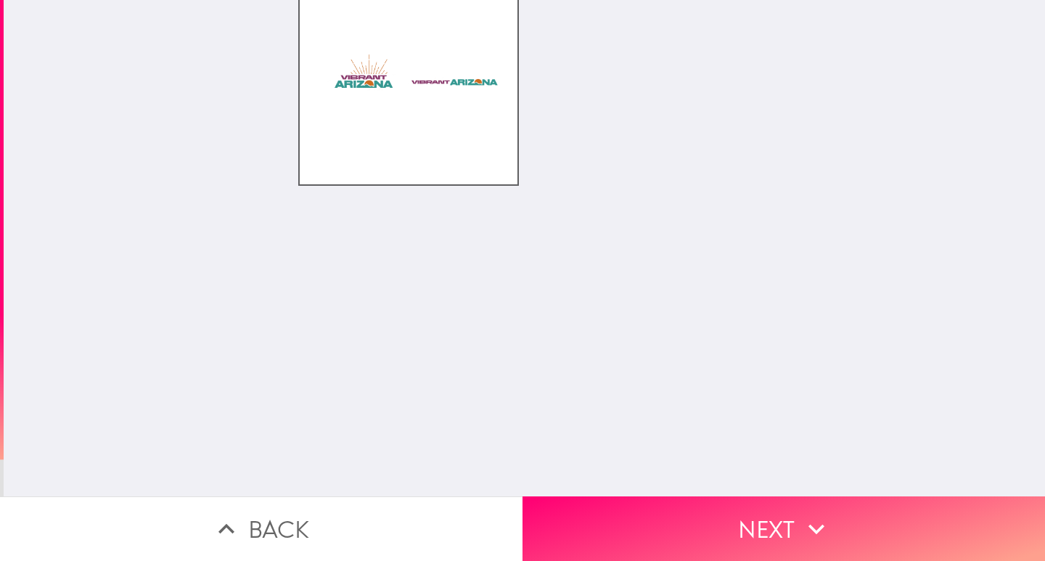
scroll to position [0, 0]
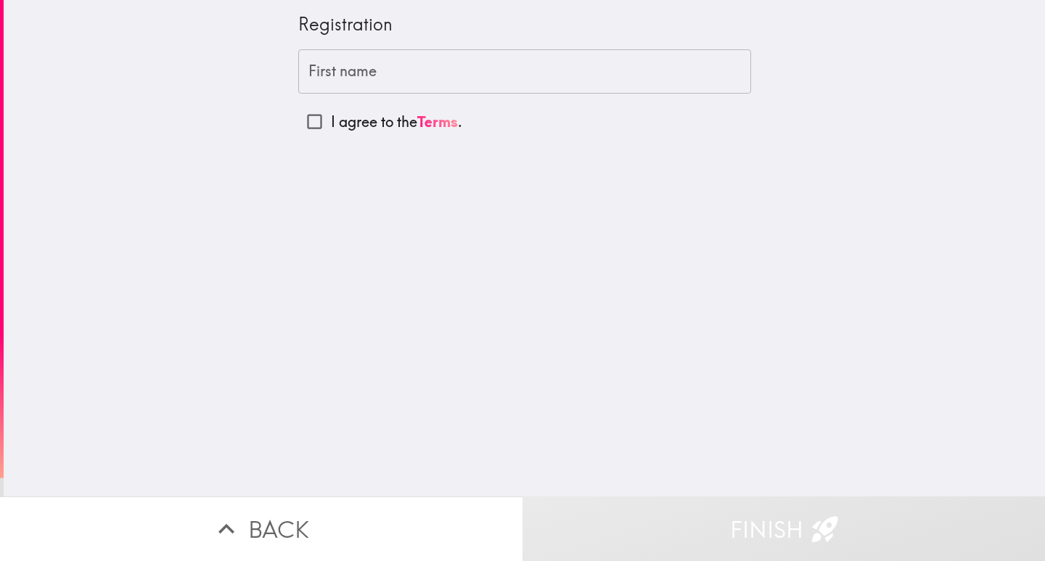
click at [300, 120] on input "I agree to the Terms ." at bounding box center [314, 121] width 33 height 33
checkbox input "true"
click at [310, 70] on input "First name" at bounding box center [524, 71] width 453 height 45
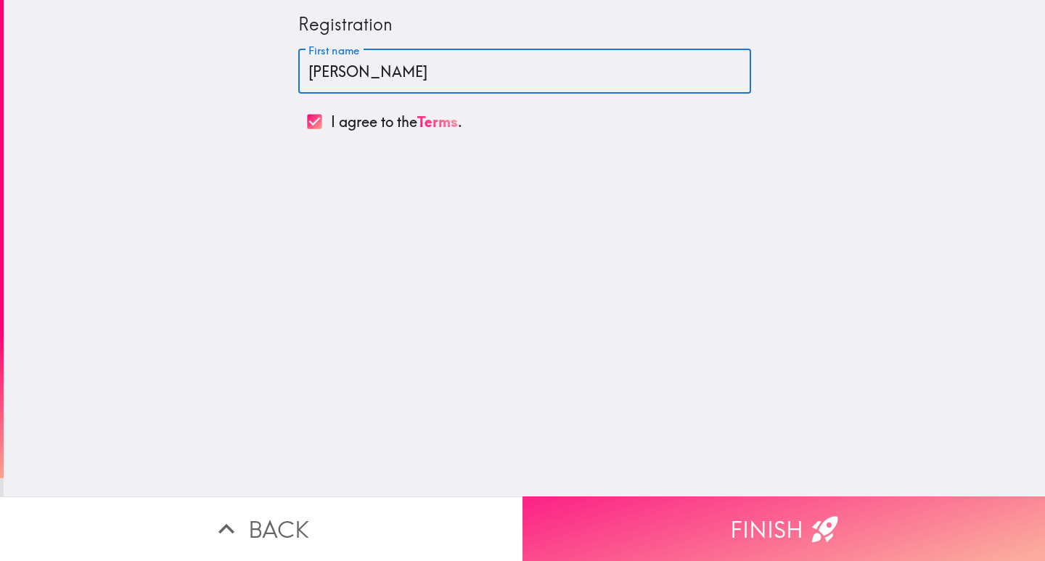
type input "[PERSON_NAME]"
click at [580, 521] on button "Finish" at bounding box center [783, 528] width 522 height 65
